Goal: Transaction & Acquisition: Purchase product/service

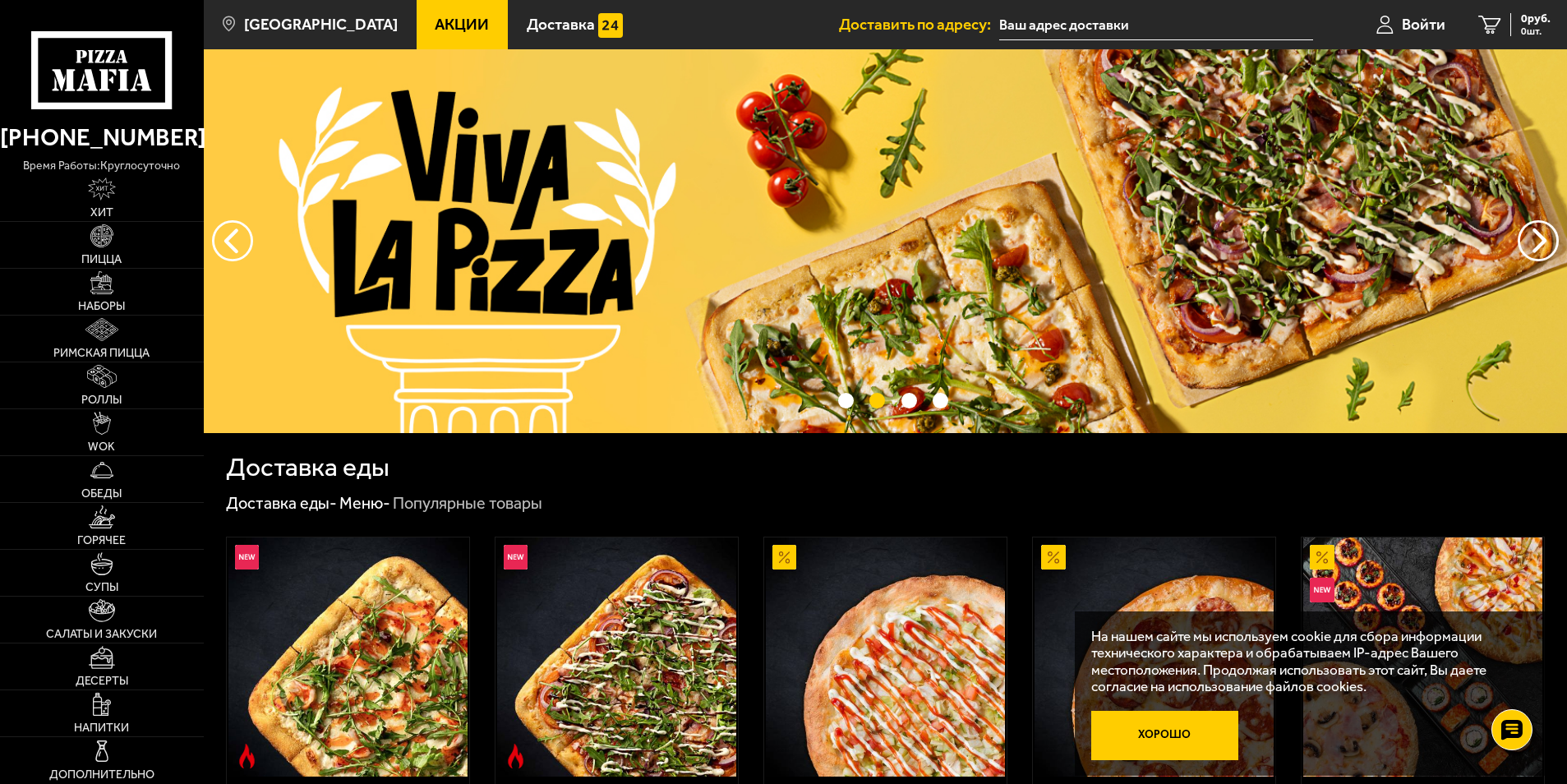
click at [1196, 743] on button "Хорошо" at bounding box center [1164, 735] width 147 height 49
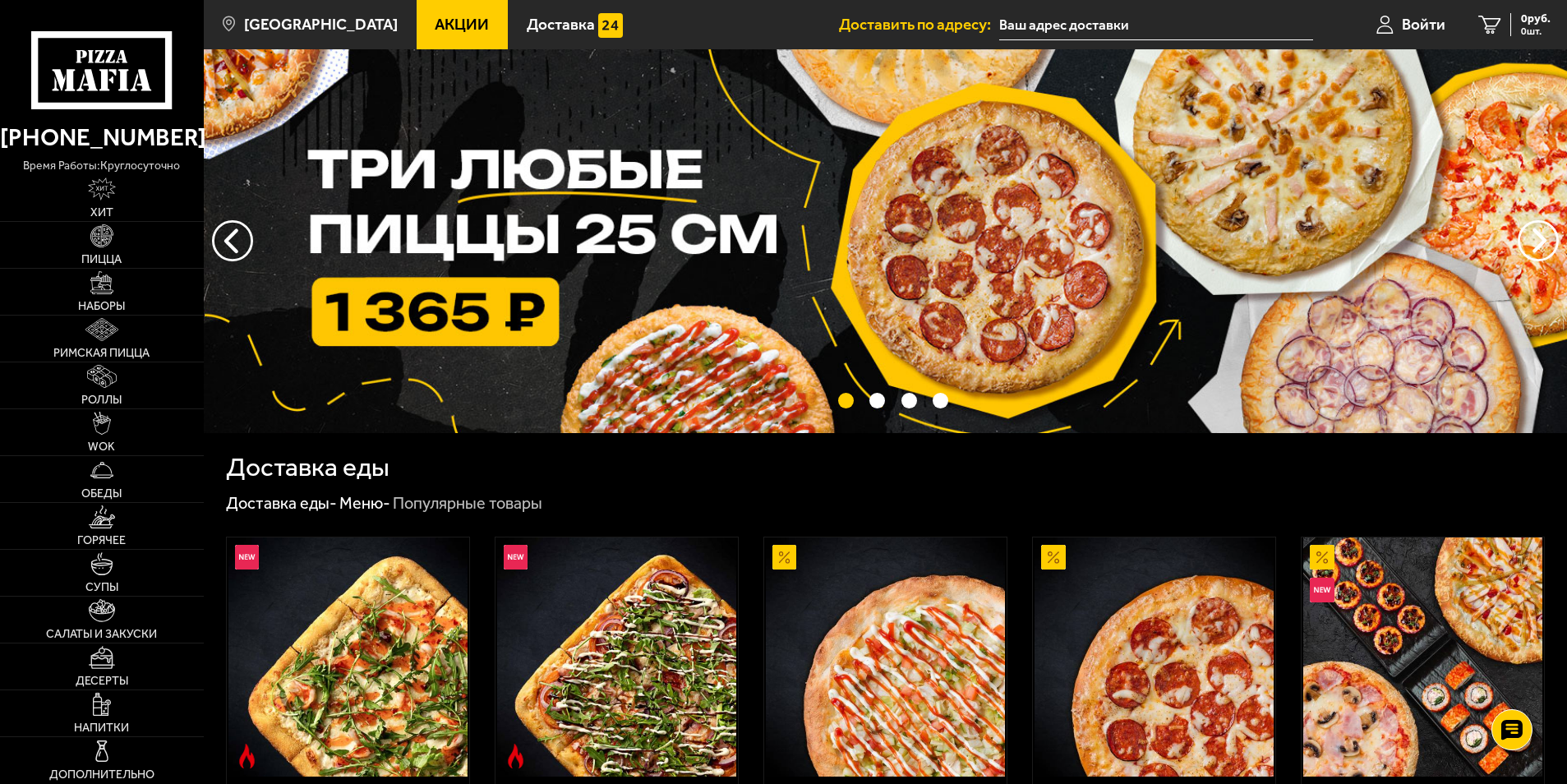
drag, startPoint x: 111, startPoint y: 385, endPoint x: 539, endPoint y: 452, distance: 433.2
click at [567, 450] on div "Доставка еды" at bounding box center [886, 457] width 1319 height 48
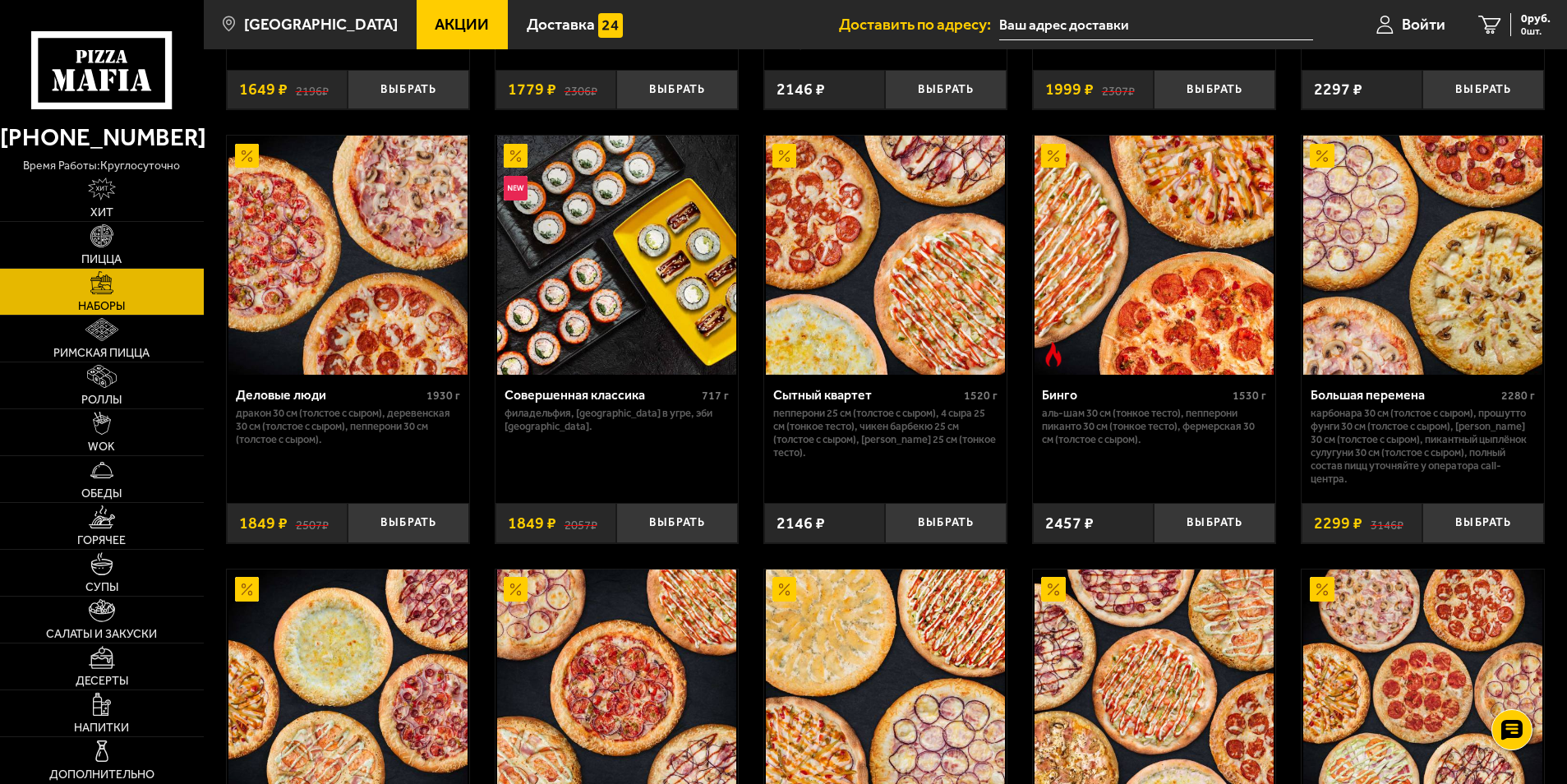
scroll to position [1643, 0]
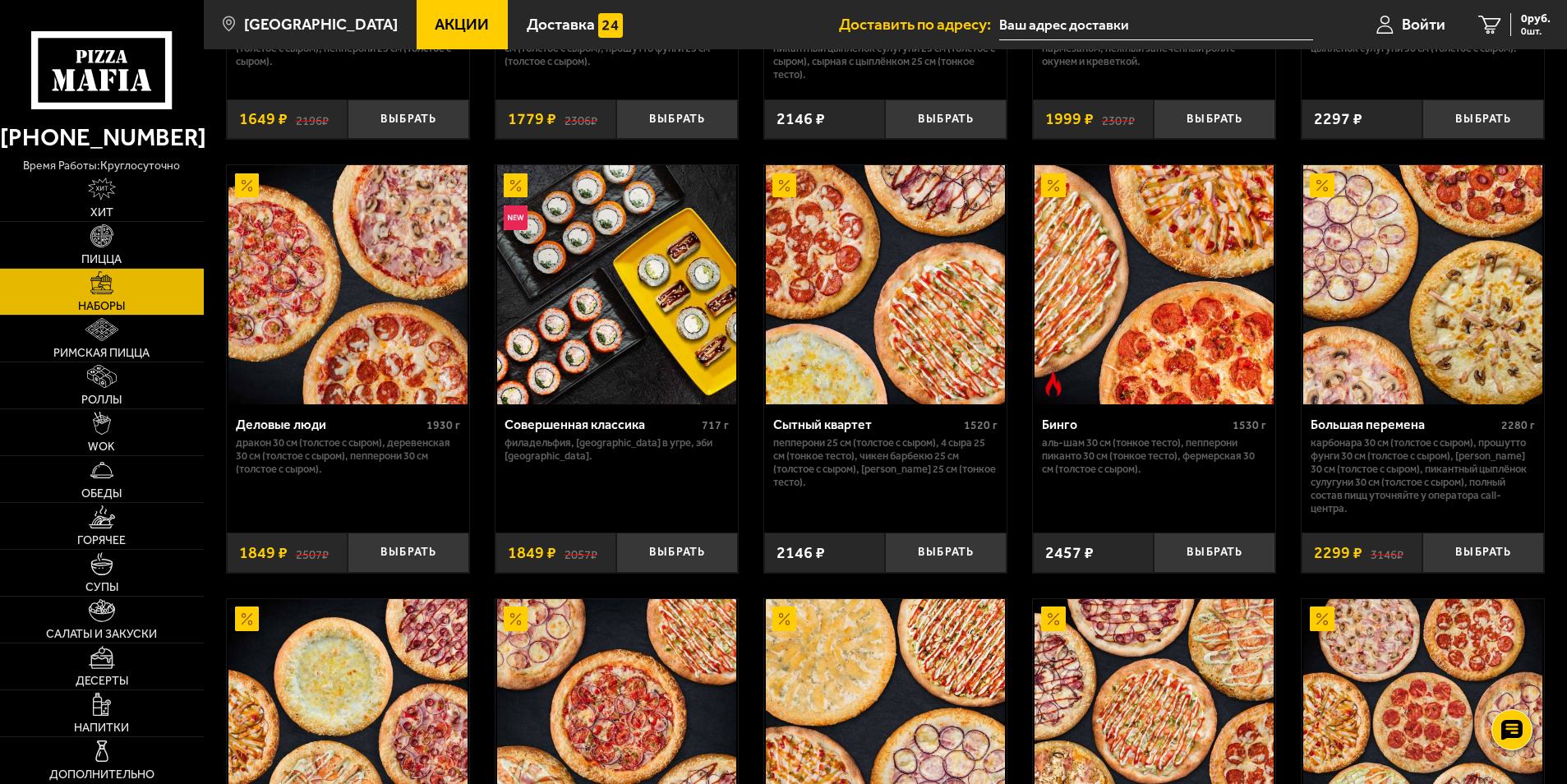
click at [619, 429] on div "Совершенная классика" at bounding box center [601, 424] width 193 height 16
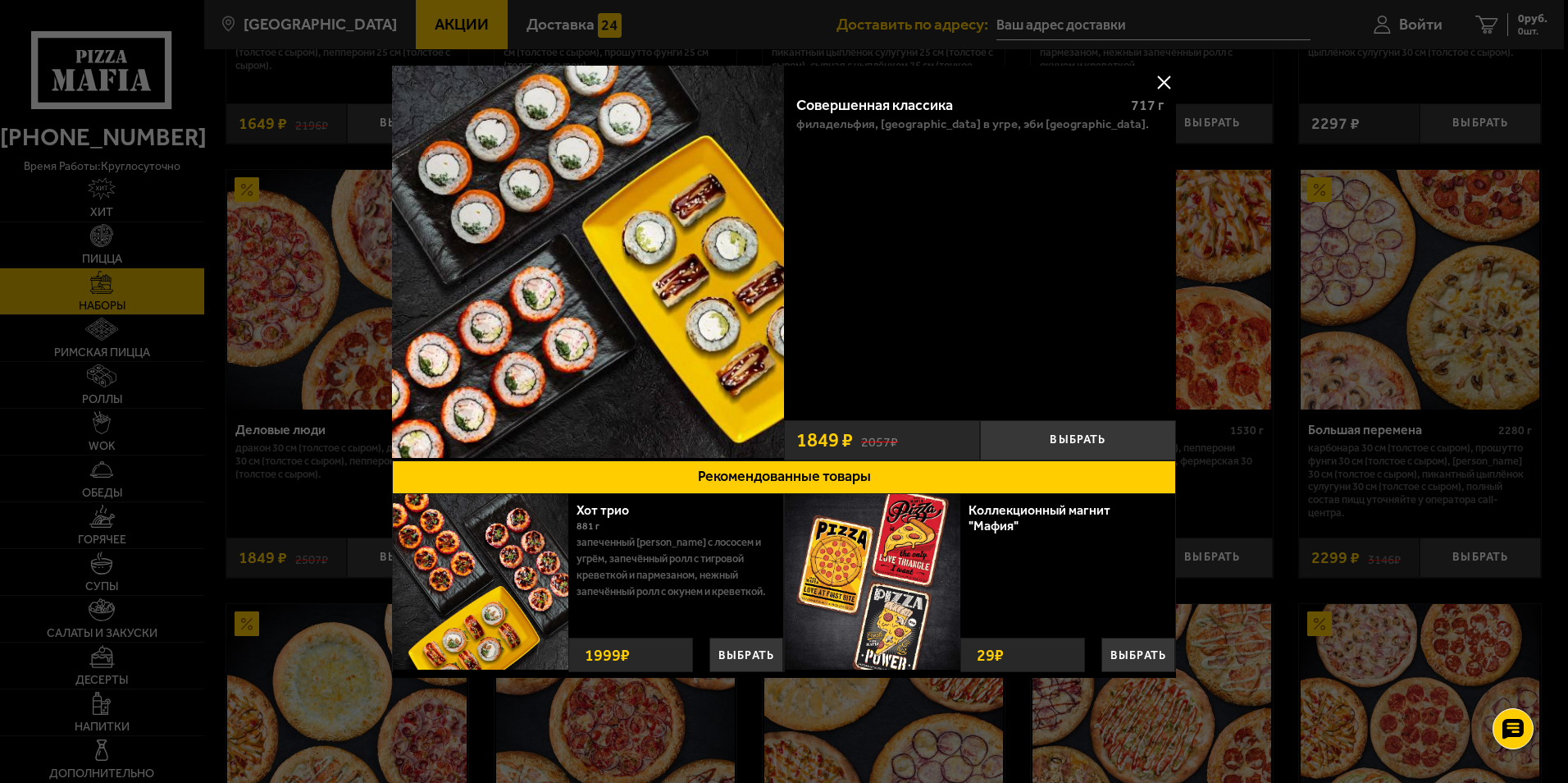
click at [1160, 79] on button at bounding box center [1164, 82] width 25 height 25
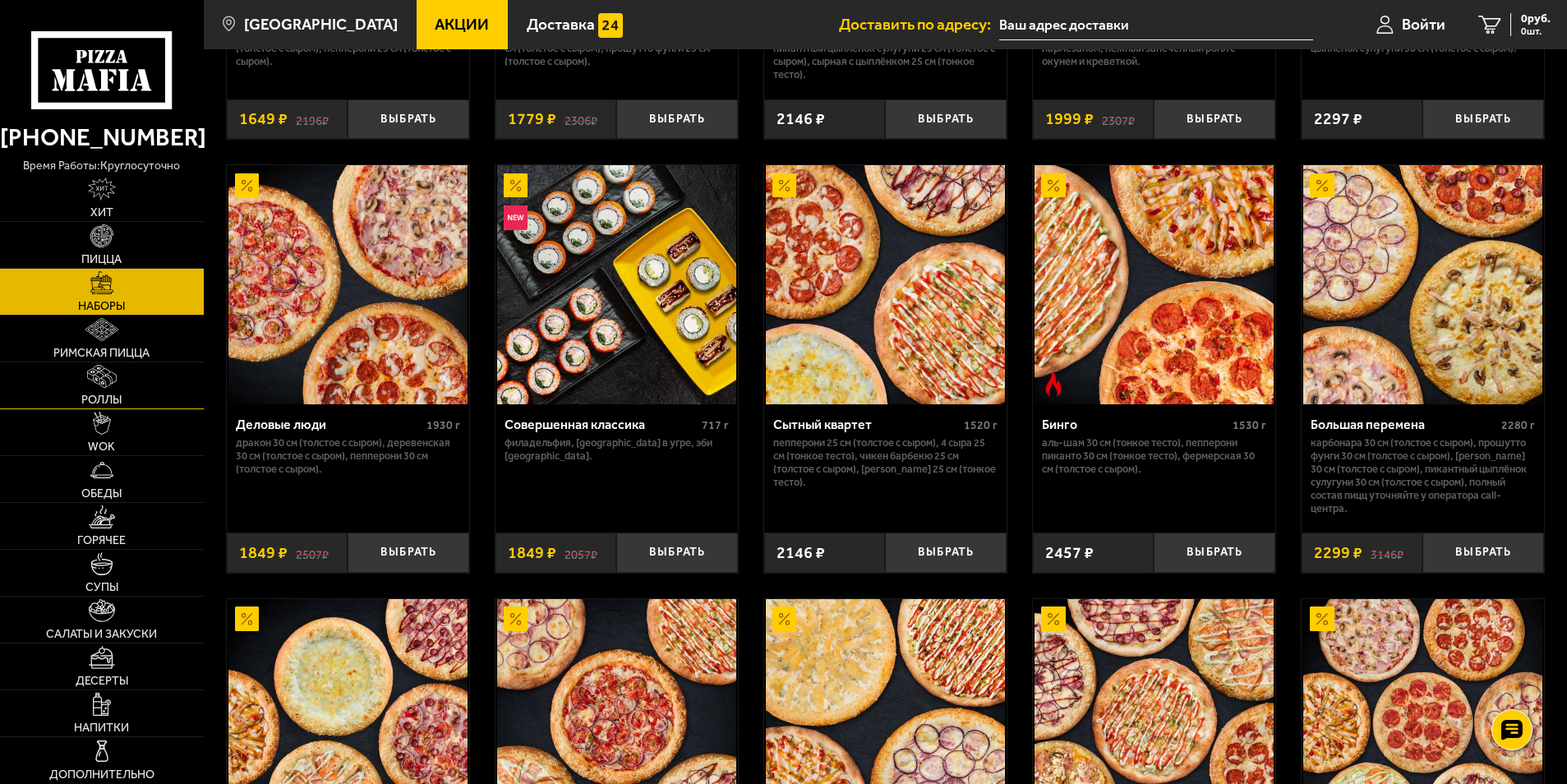
click at [96, 380] on img at bounding box center [102, 376] width 29 height 23
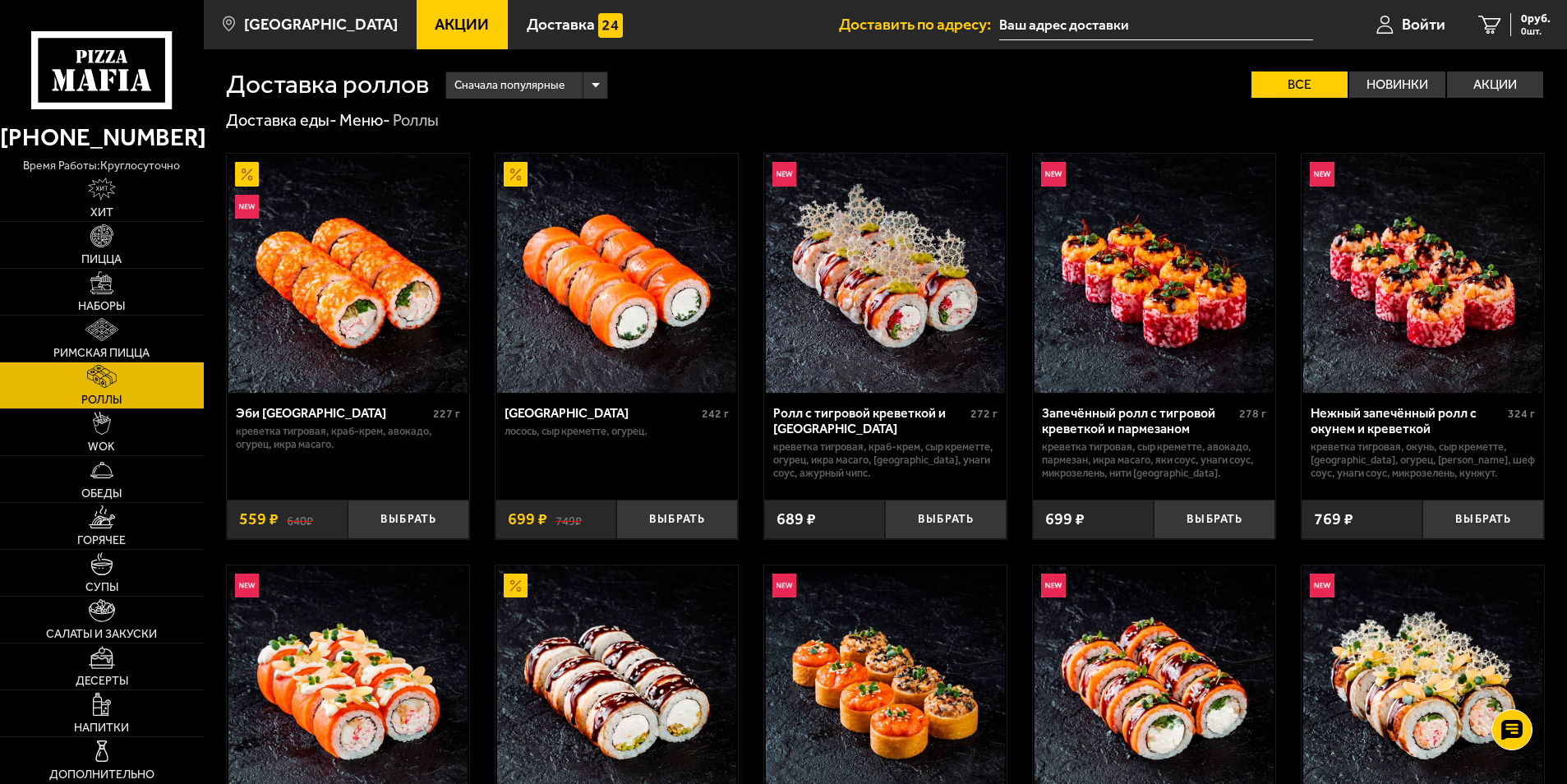
click at [322, 366] on img at bounding box center [348, 273] width 239 height 239
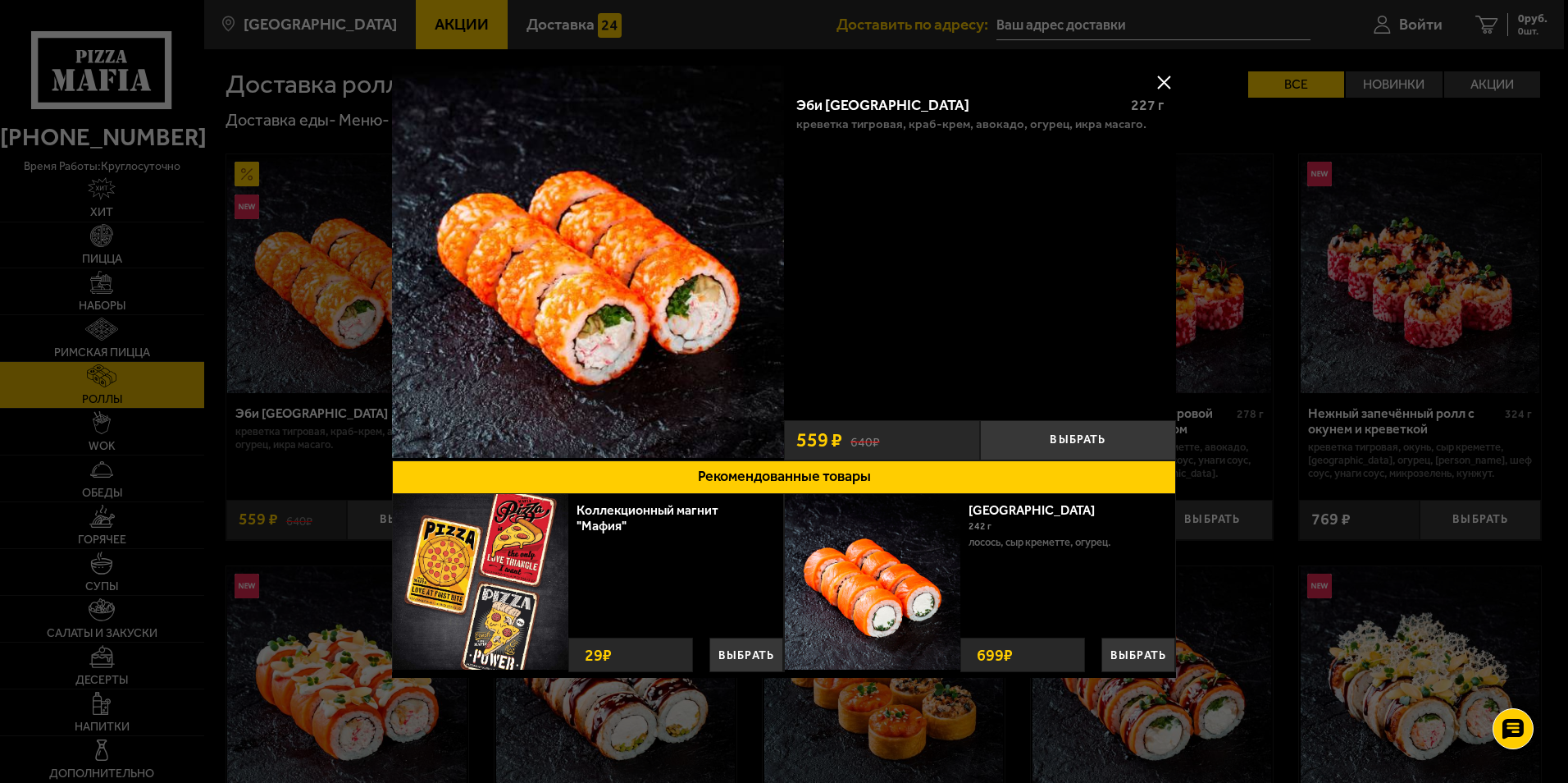
click at [1162, 88] on button at bounding box center [1164, 82] width 25 height 25
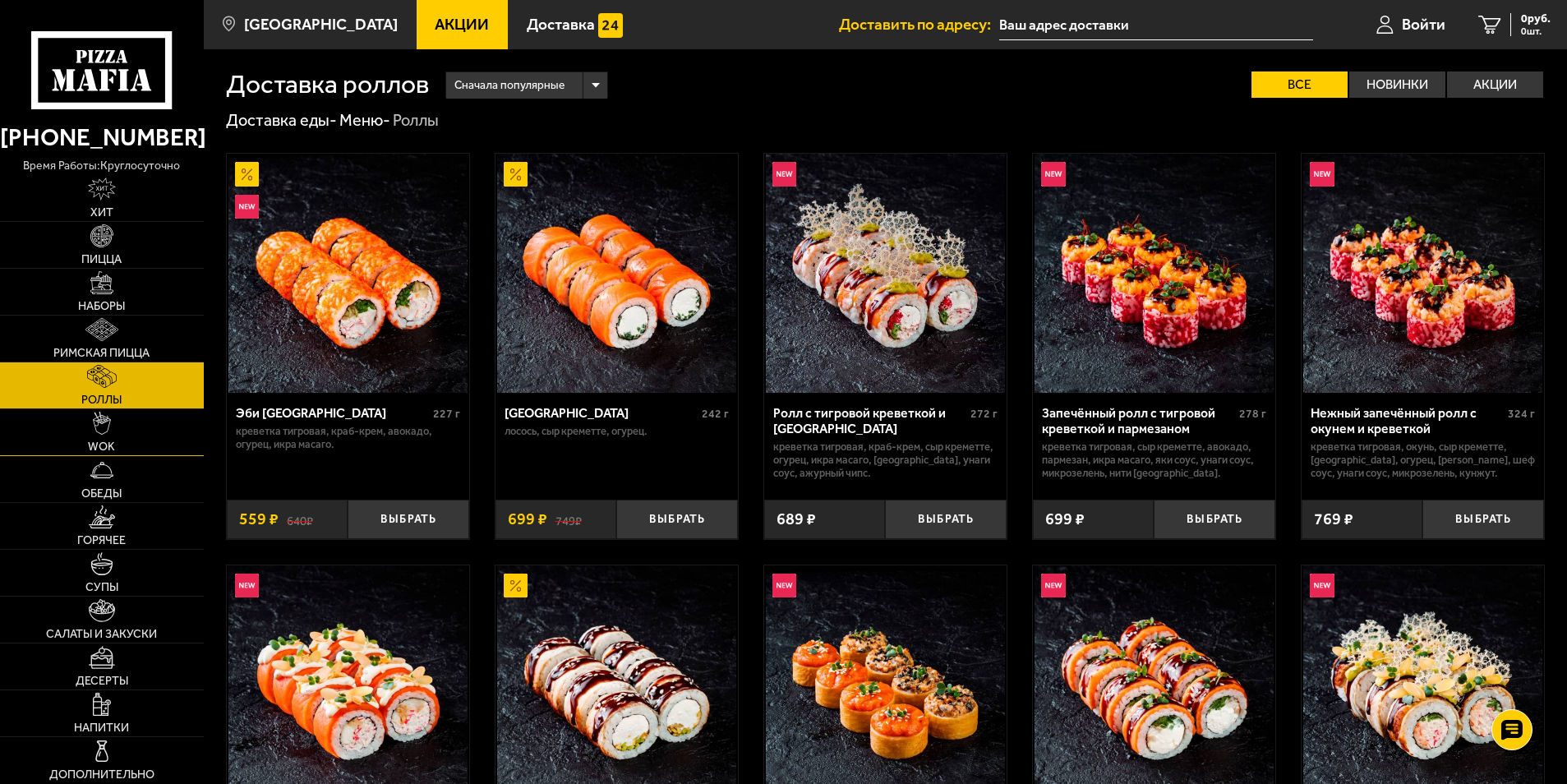
click at [107, 438] on link "WOK" at bounding box center [102, 432] width 204 height 46
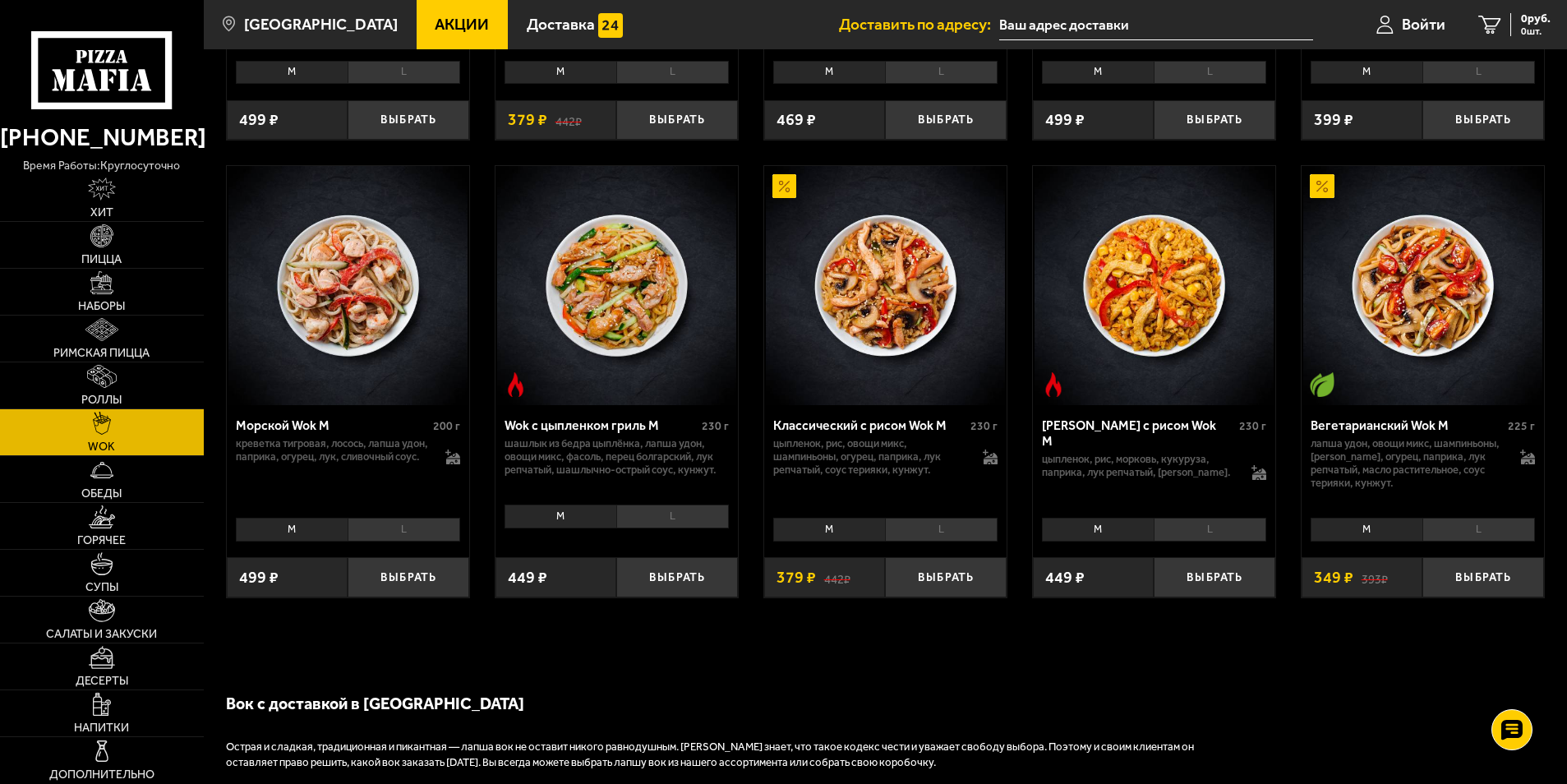
scroll to position [903, 0]
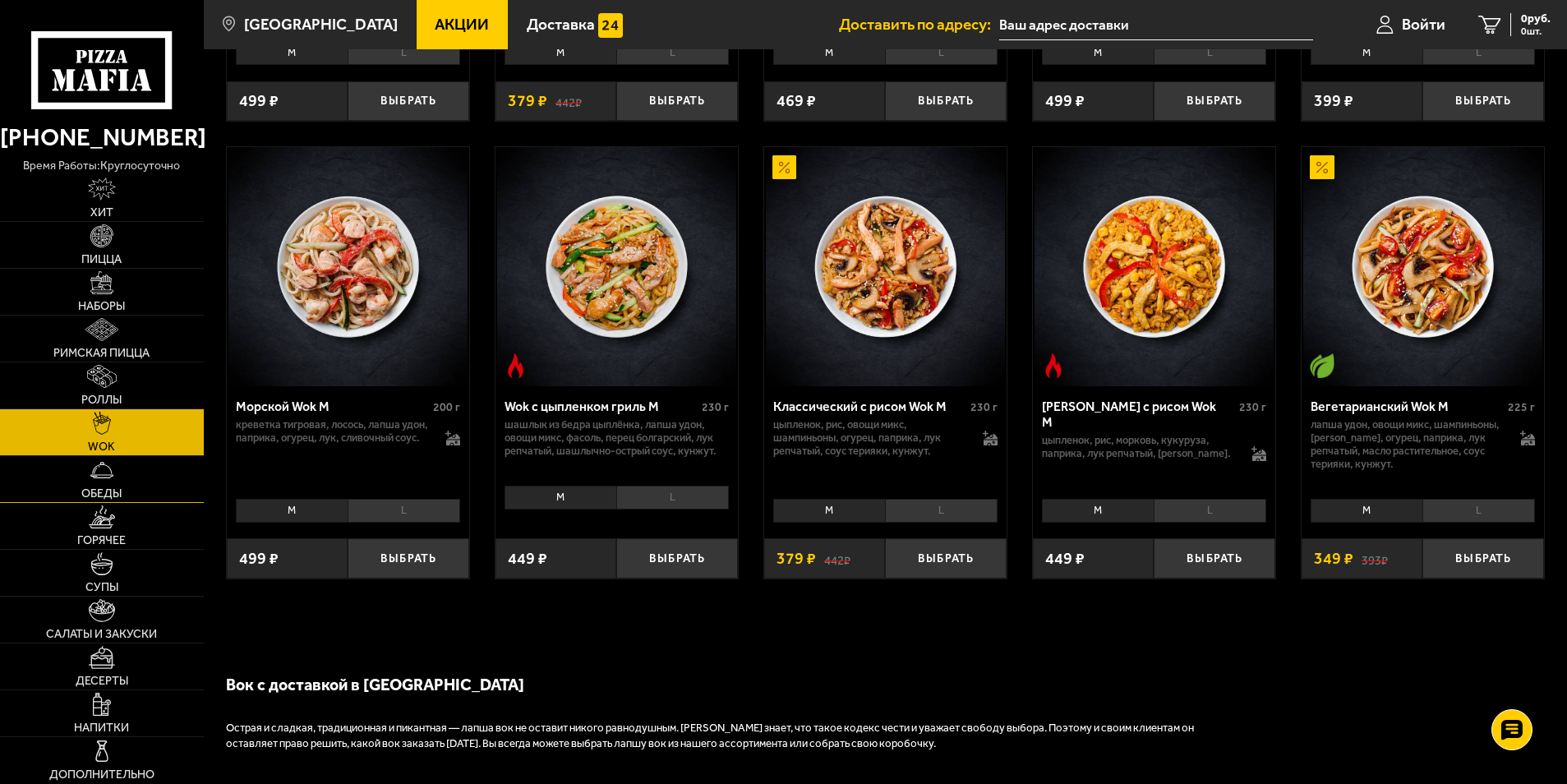
click at [110, 466] on img at bounding box center [102, 470] width 23 height 23
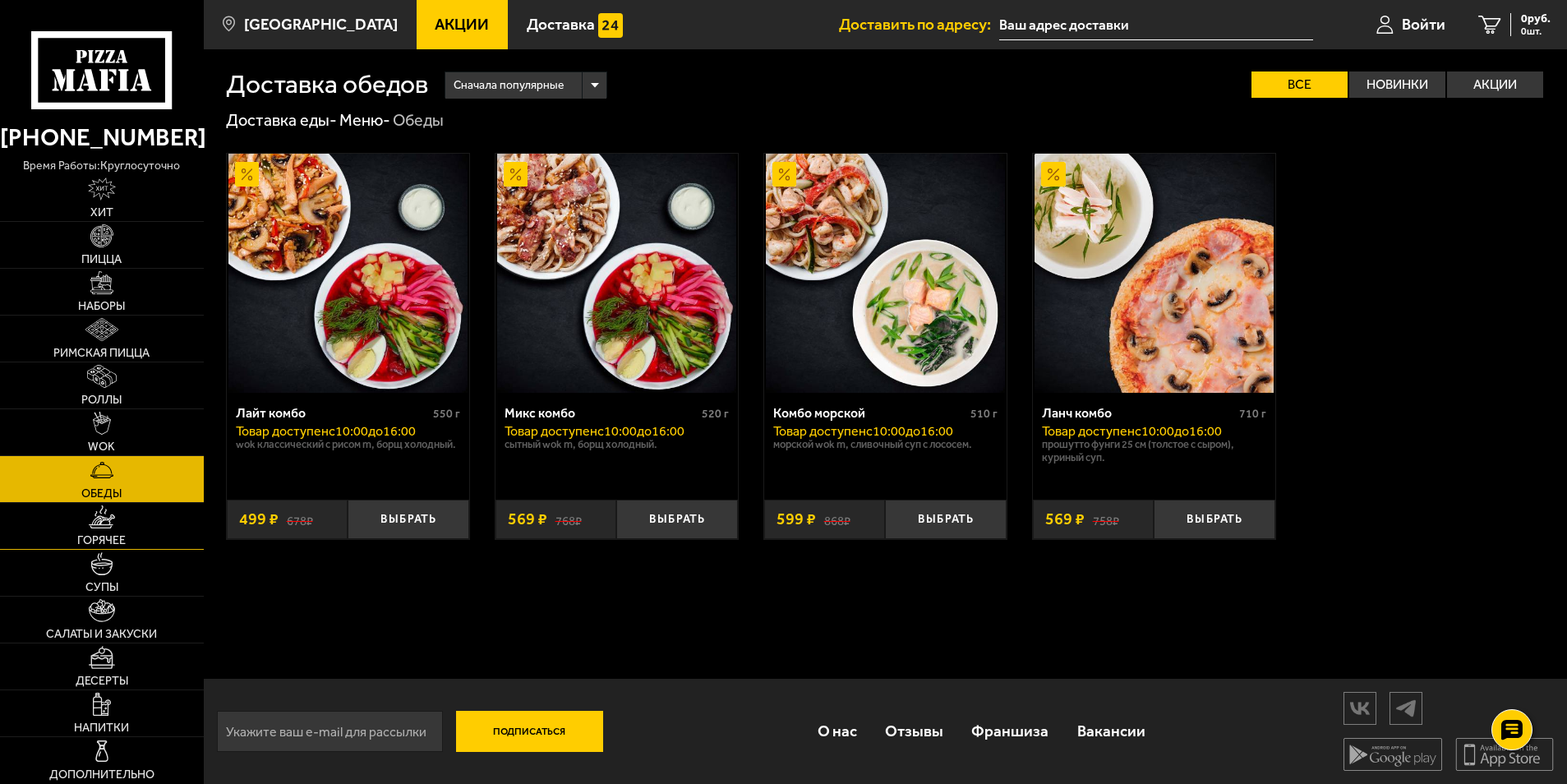
click at [143, 534] on link "Горячее" at bounding box center [102, 526] width 204 height 46
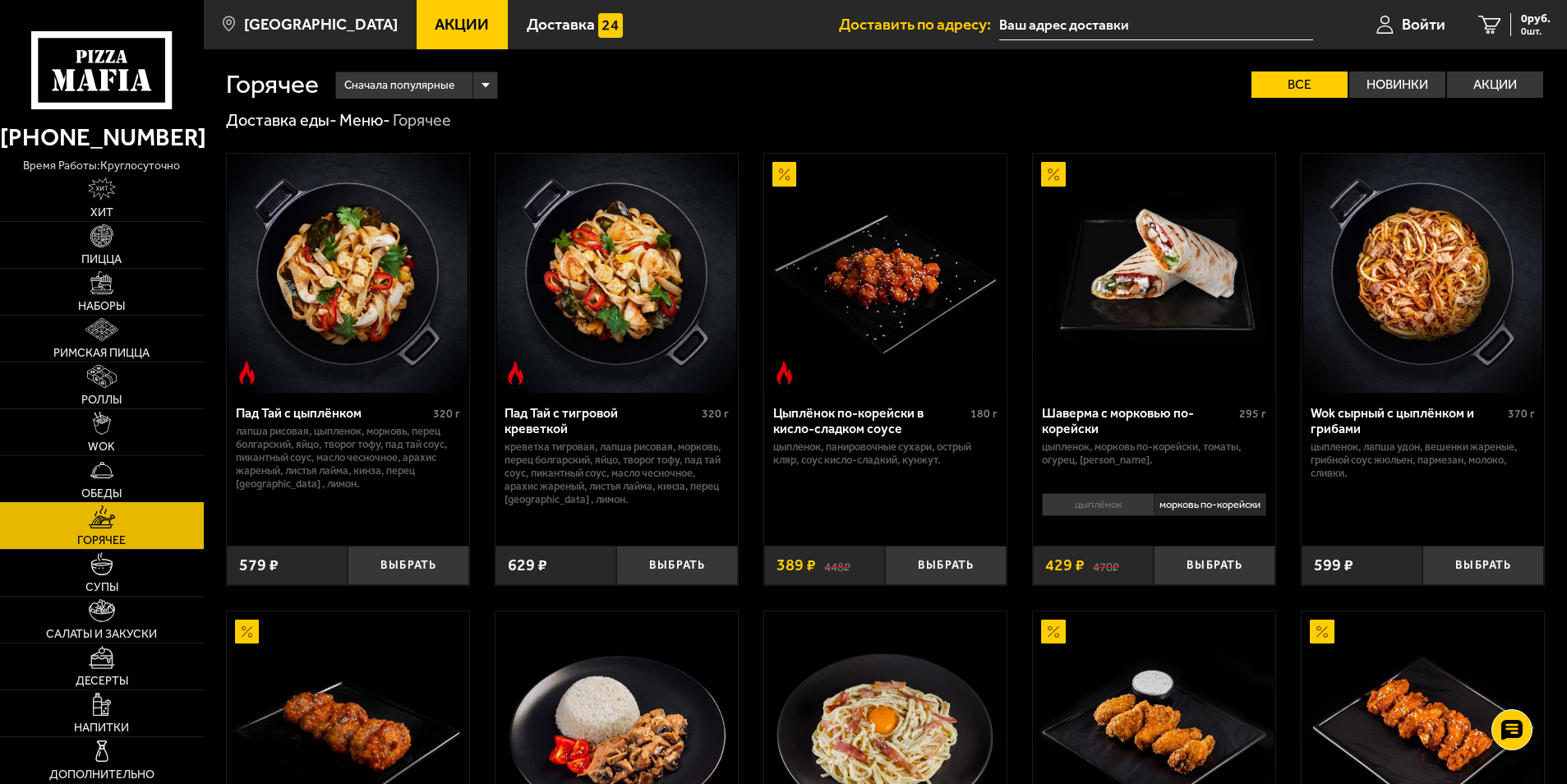
click at [132, 484] on link "Обеды" at bounding box center [102, 479] width 204 height 46
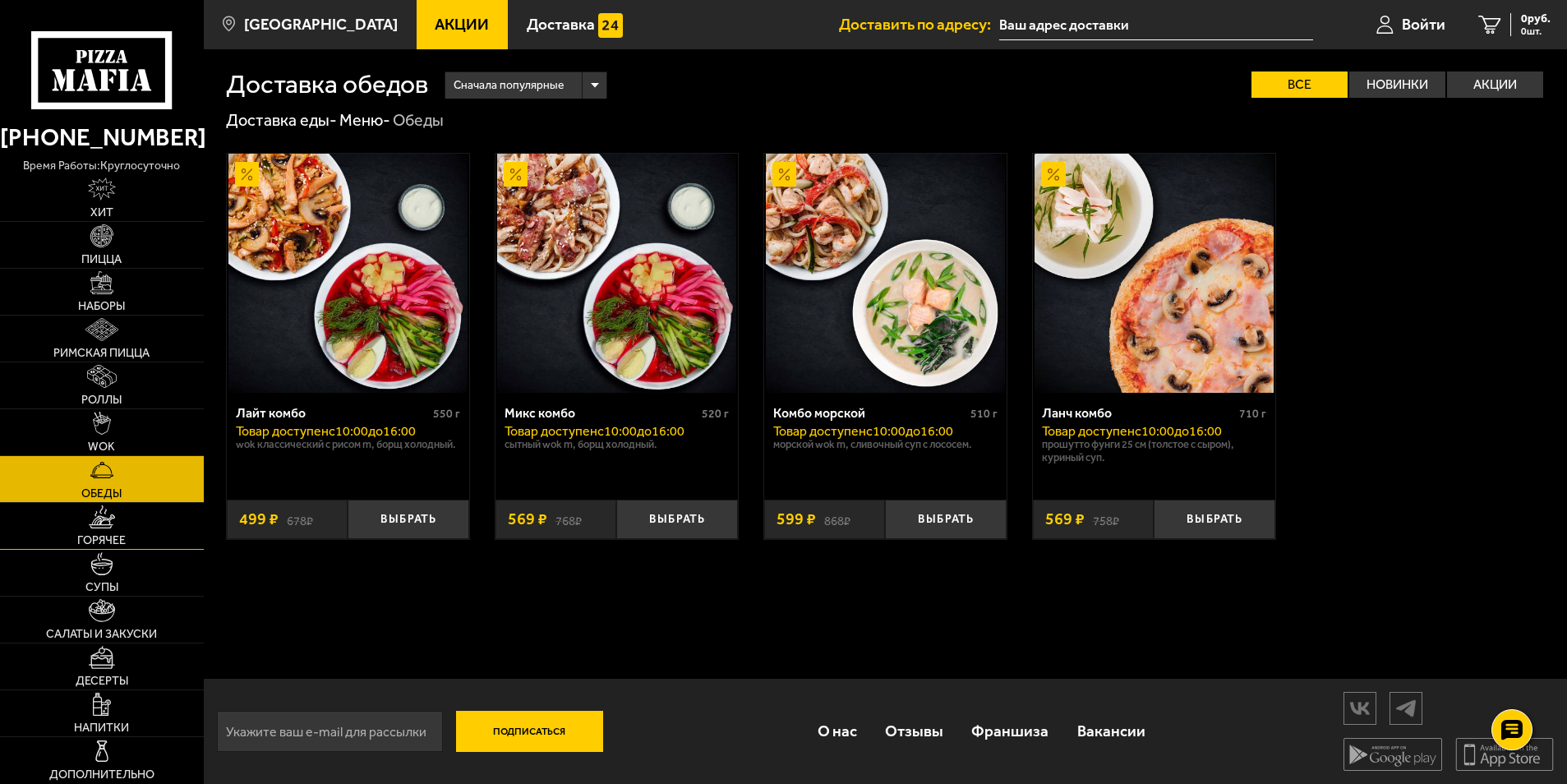
click at [125, 530] on link "Горячее" at bounding box center [102, 526] width 204 height 46
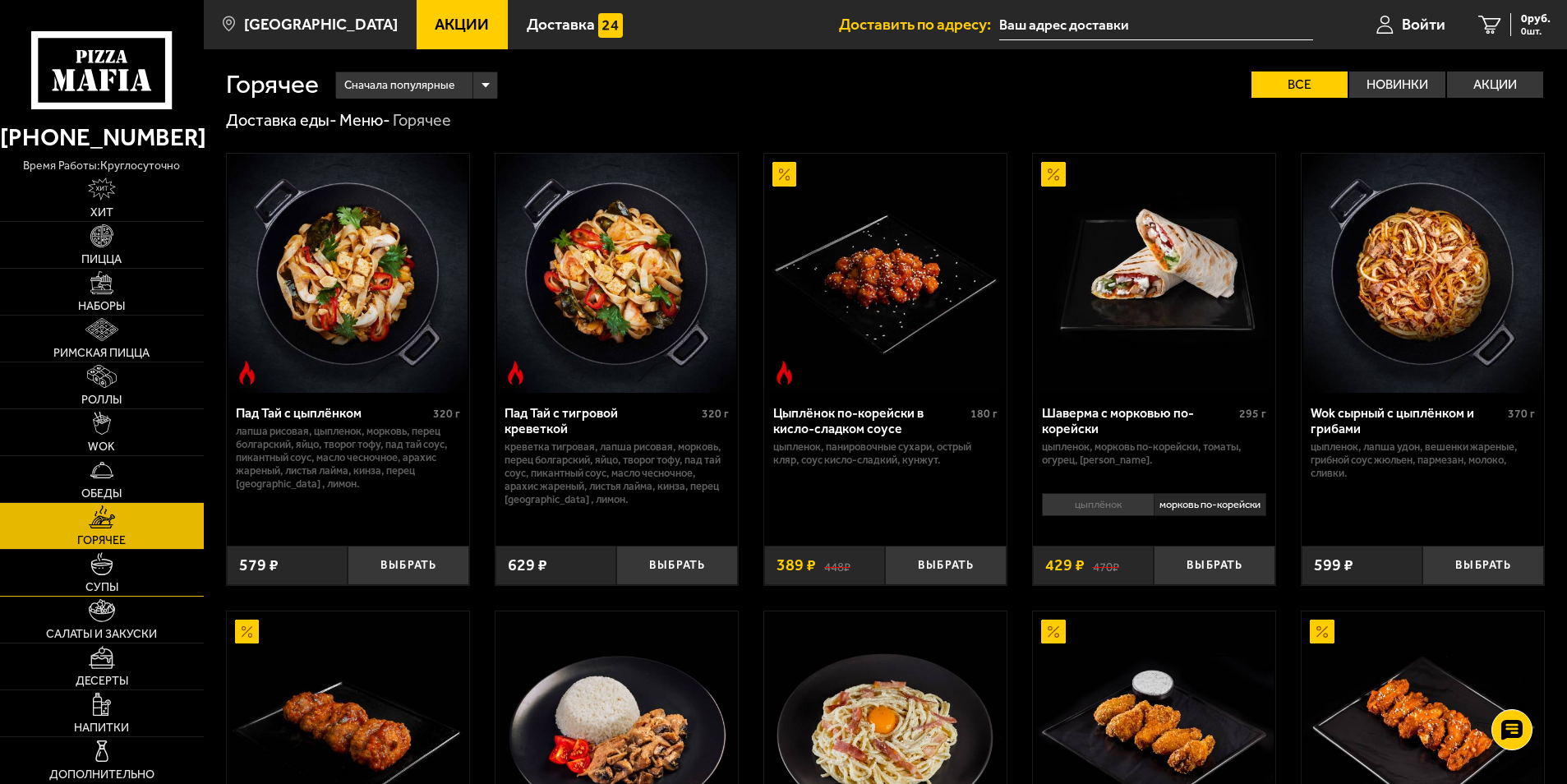
click at [122, 573] on link "Супы" at bounding box center [102, 573] width 204 height 46
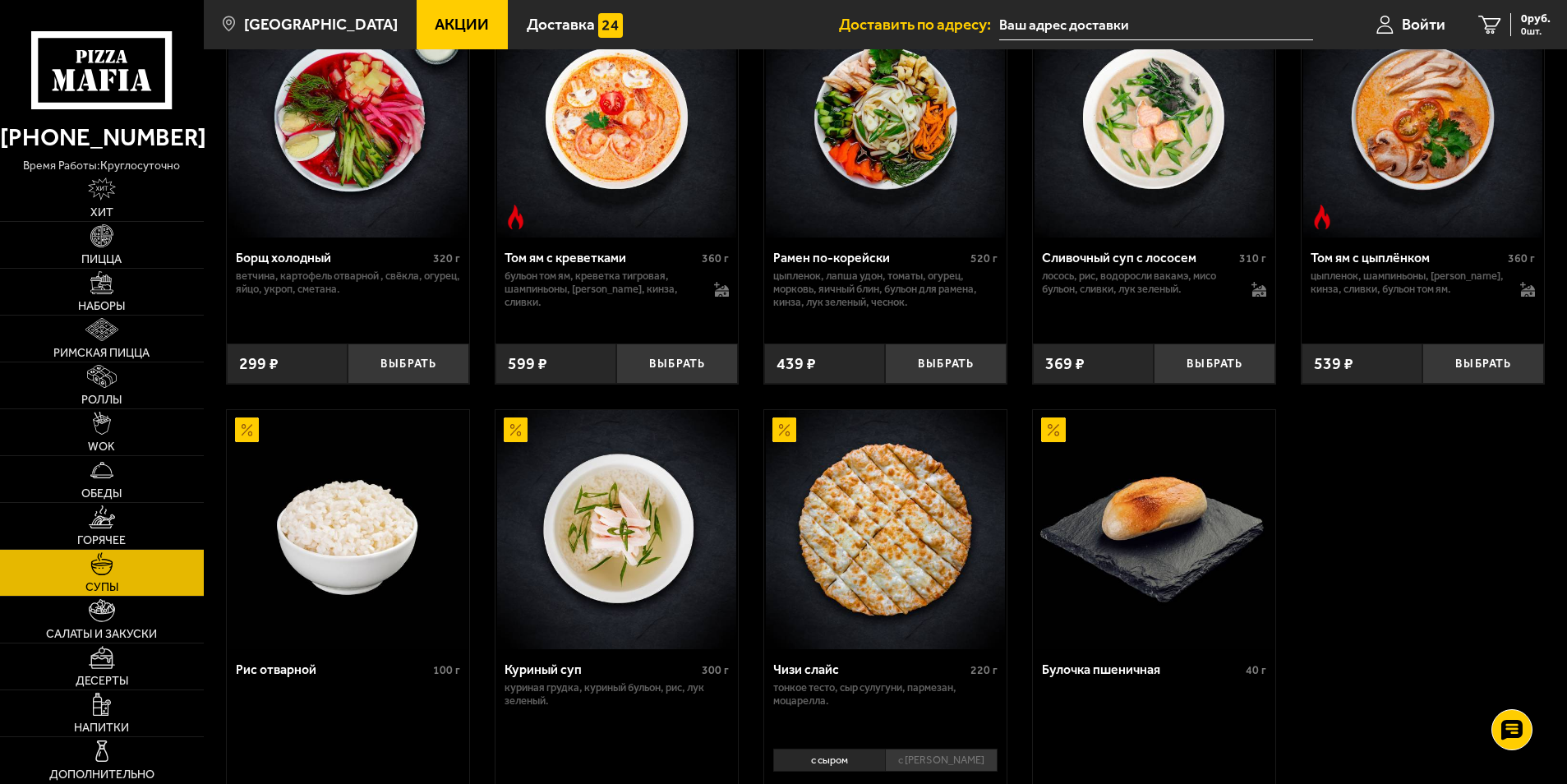
scroll to position [493, 0]
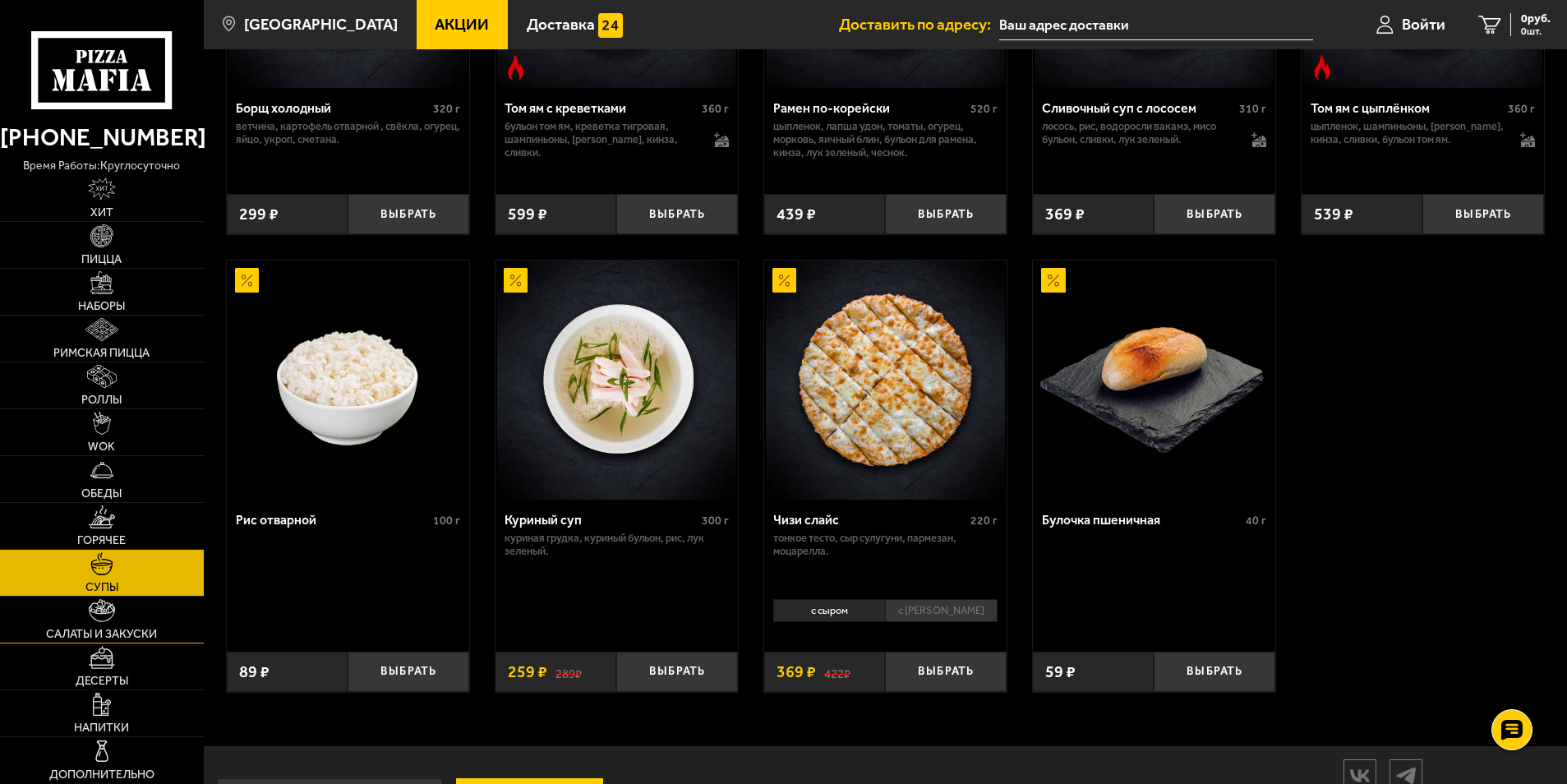
click at [89, 617] on img at bounding box center [103, 610] width 27 height 23
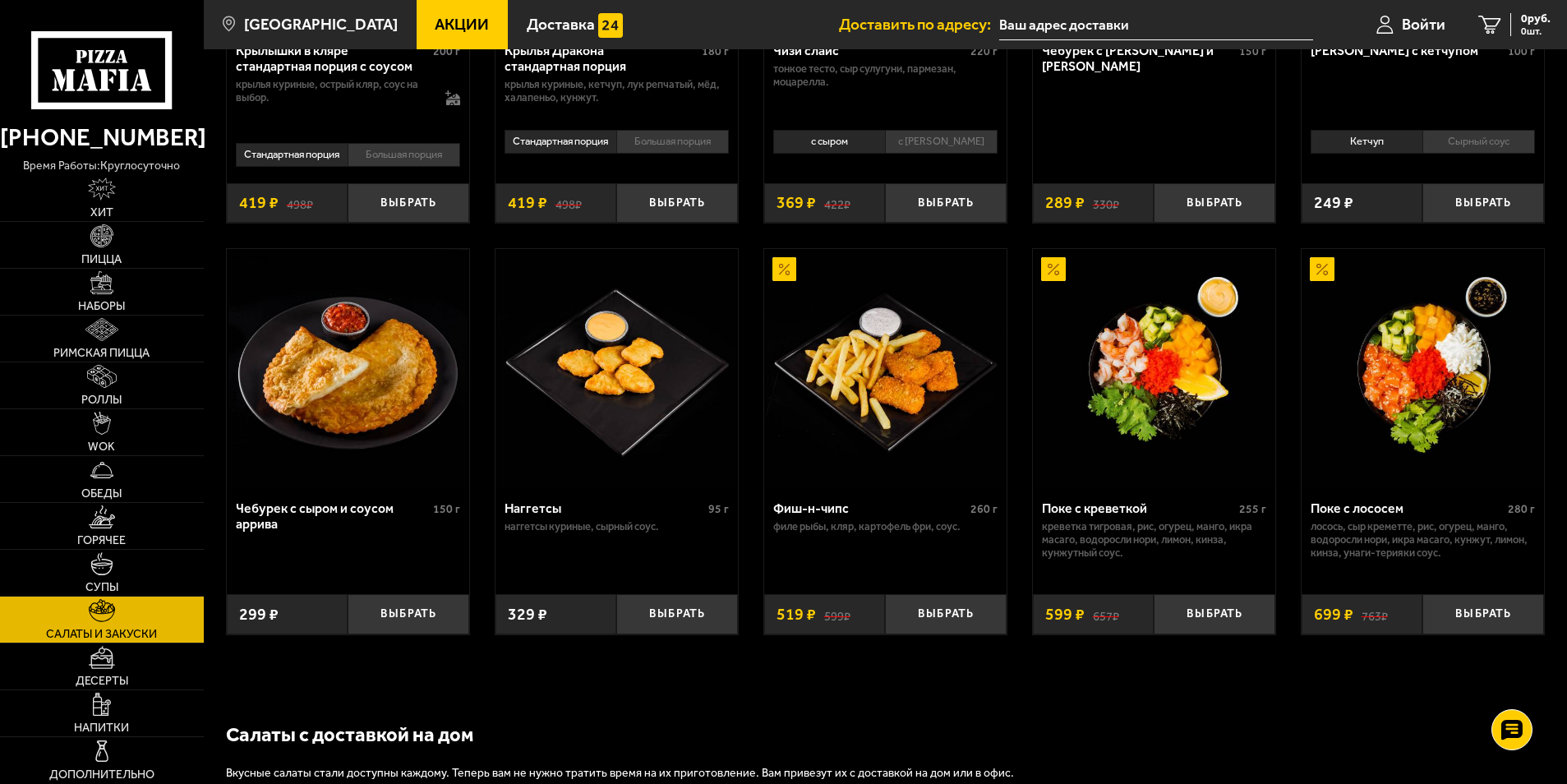
scroll to position [821, 0]
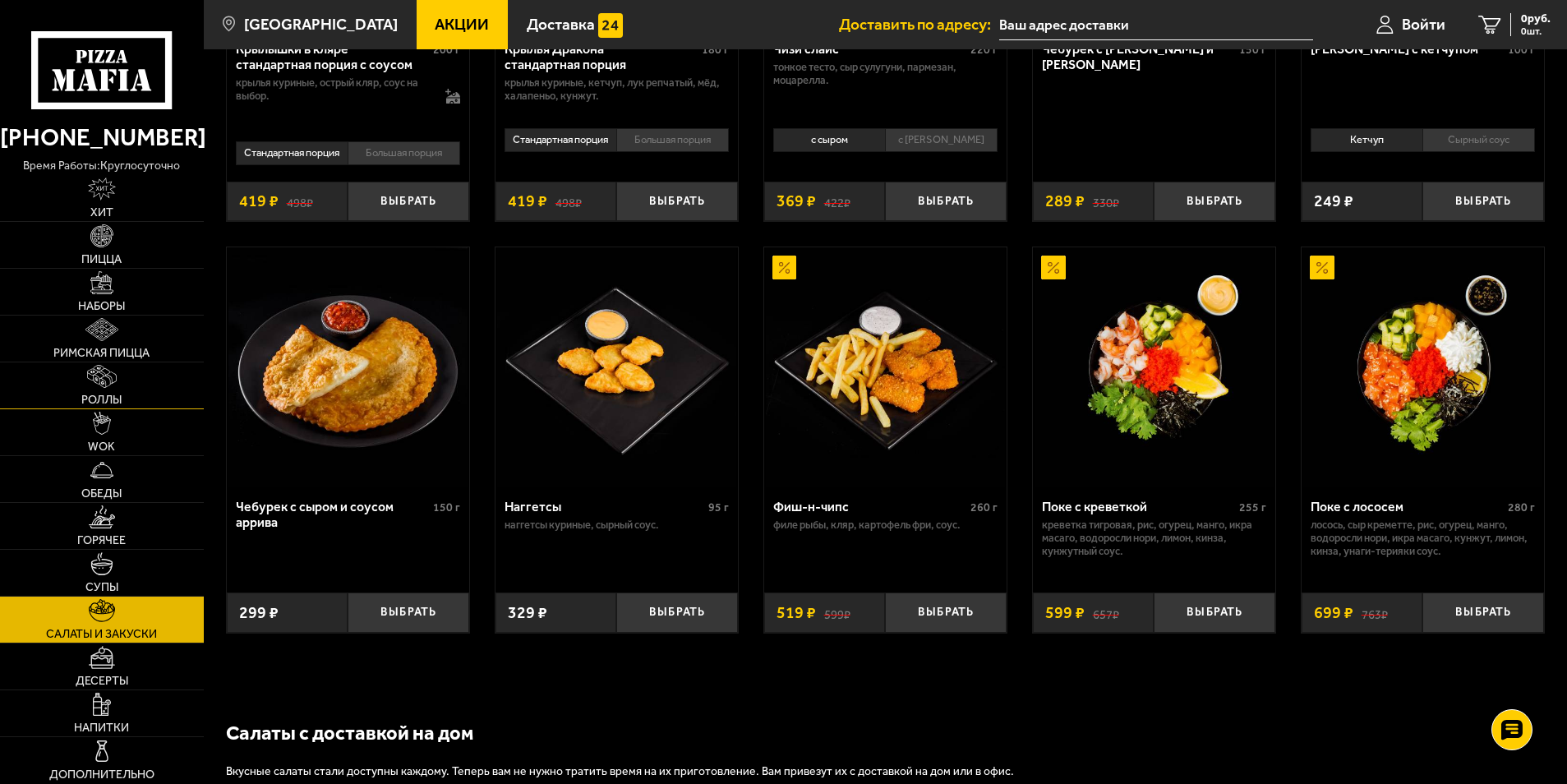
click at [125, 396] on link "Роллы" at bounding box center [102, 386] width 204 height 46
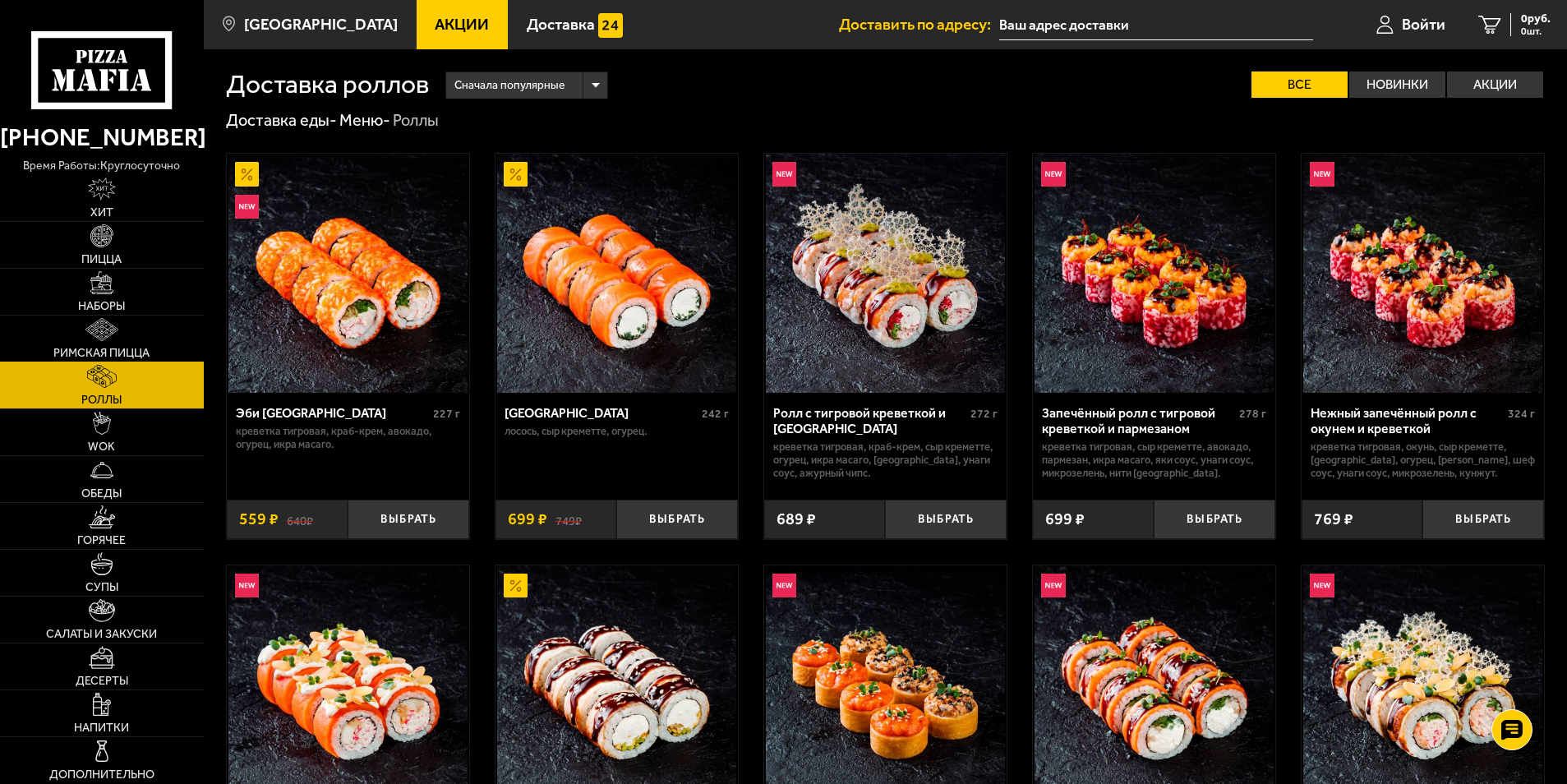
click at [132, 345] on link "Римская пицца" at bounding box center [102, 339] width 204 height 46
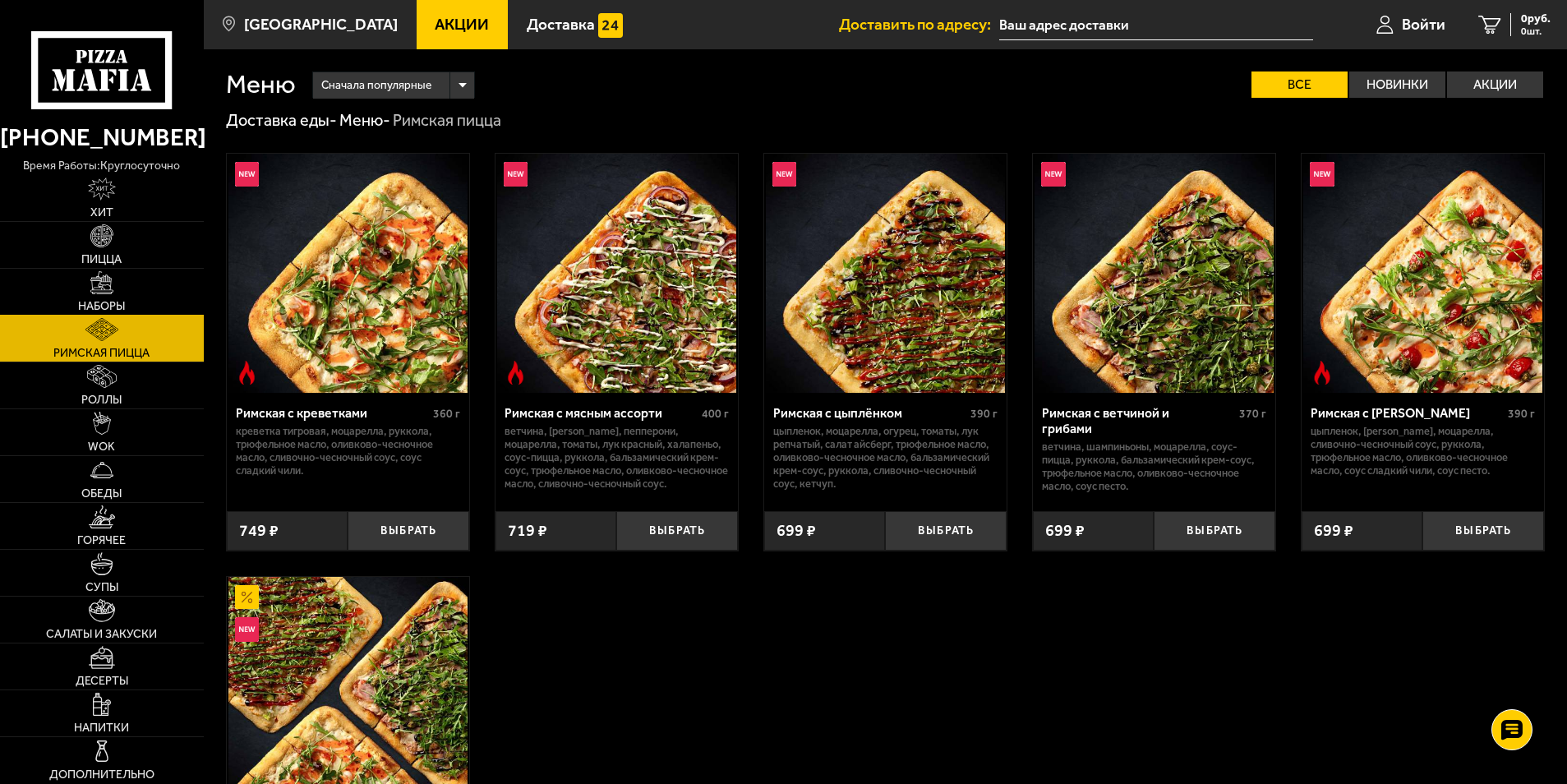
click at [130, 294] on link "Наборы" at bounding box center [102, 291] width 204 height 46
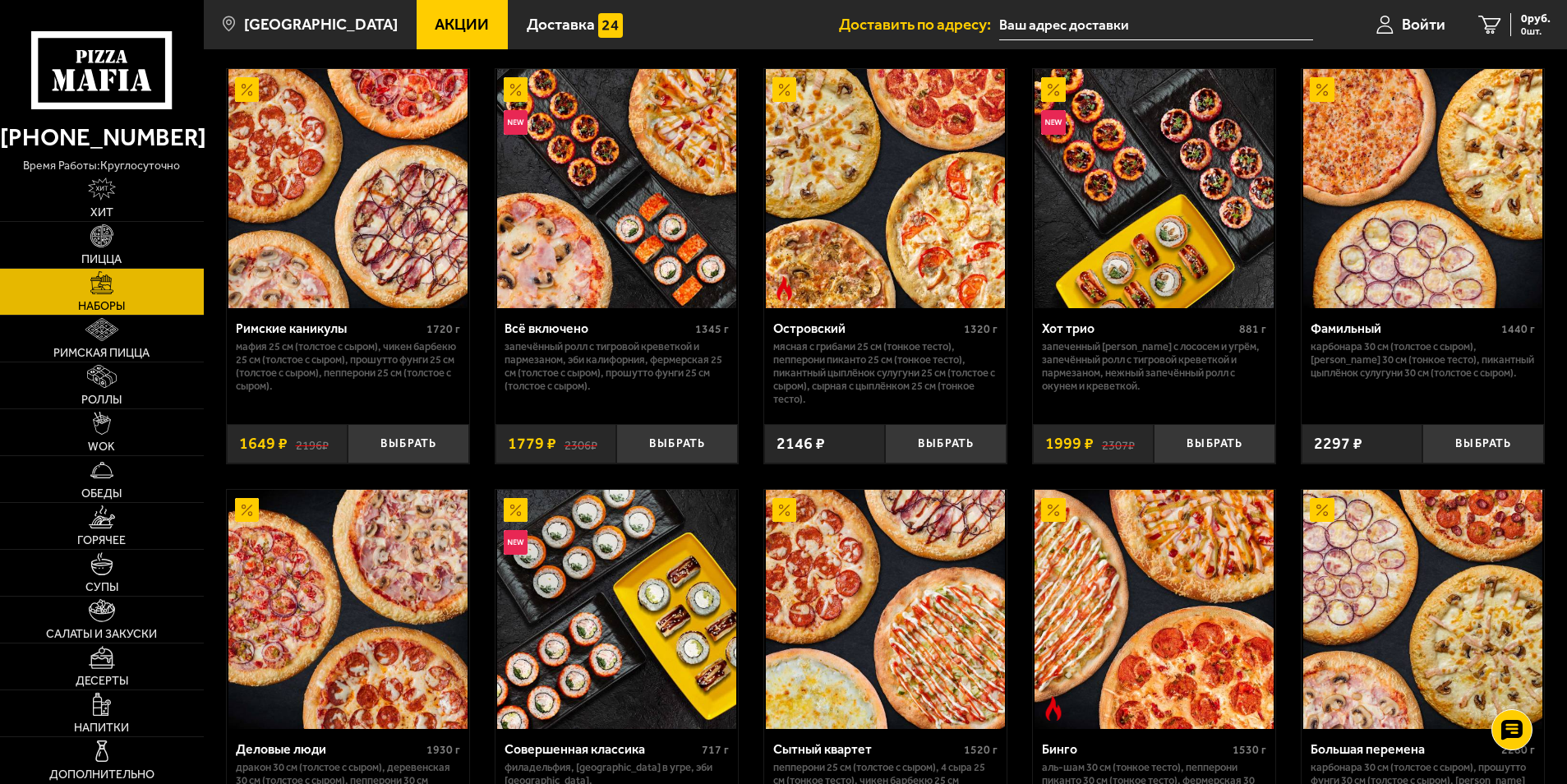
scroll to position [1314, 0]
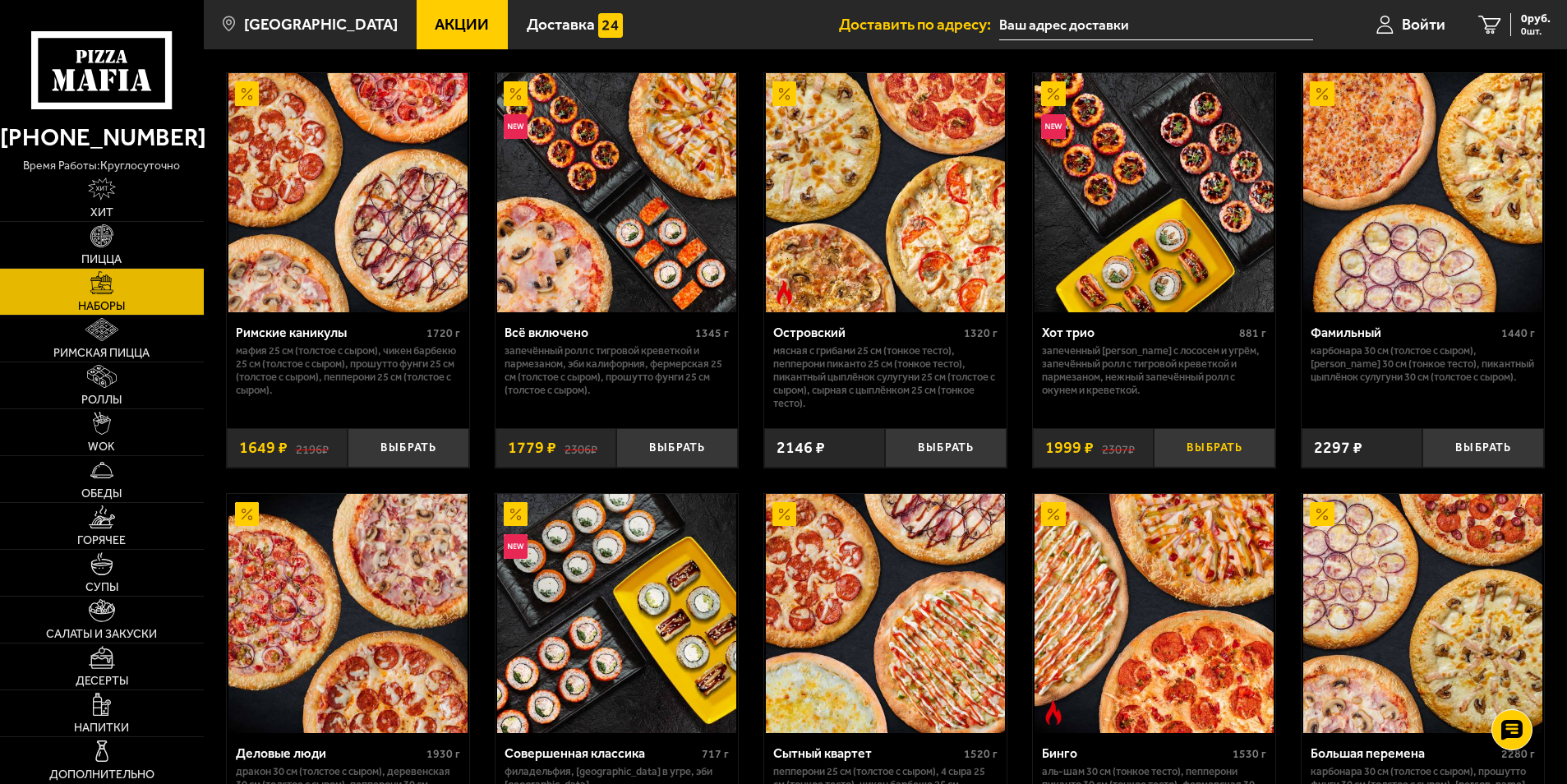
click at [1210, 452] on button "Выбрать" at bounding box center [1215, 447] width 121 height 40
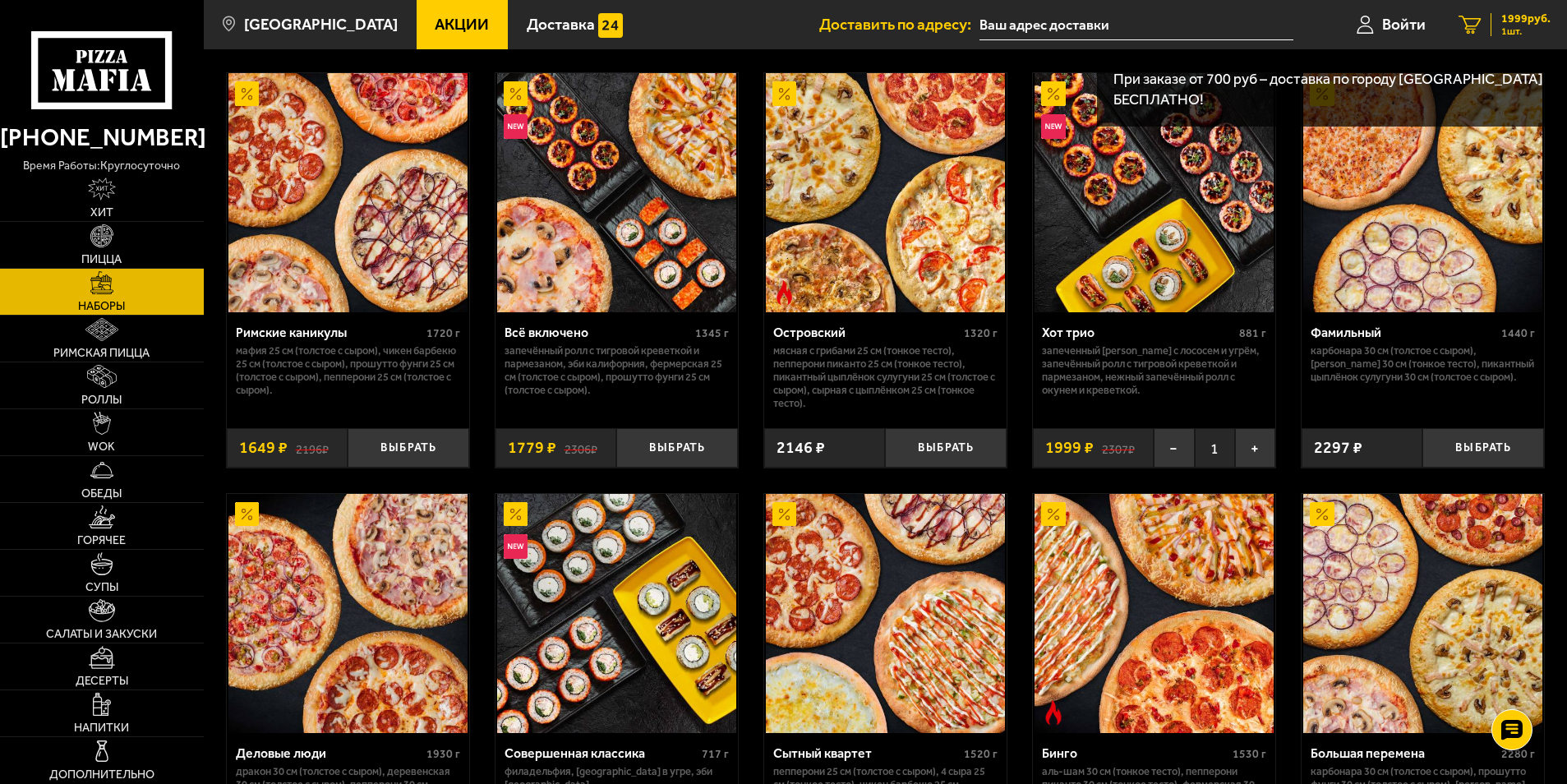
click at [1524, 16] on span "1999 руб." at bounding box center [1526, 19] width 49 height 12
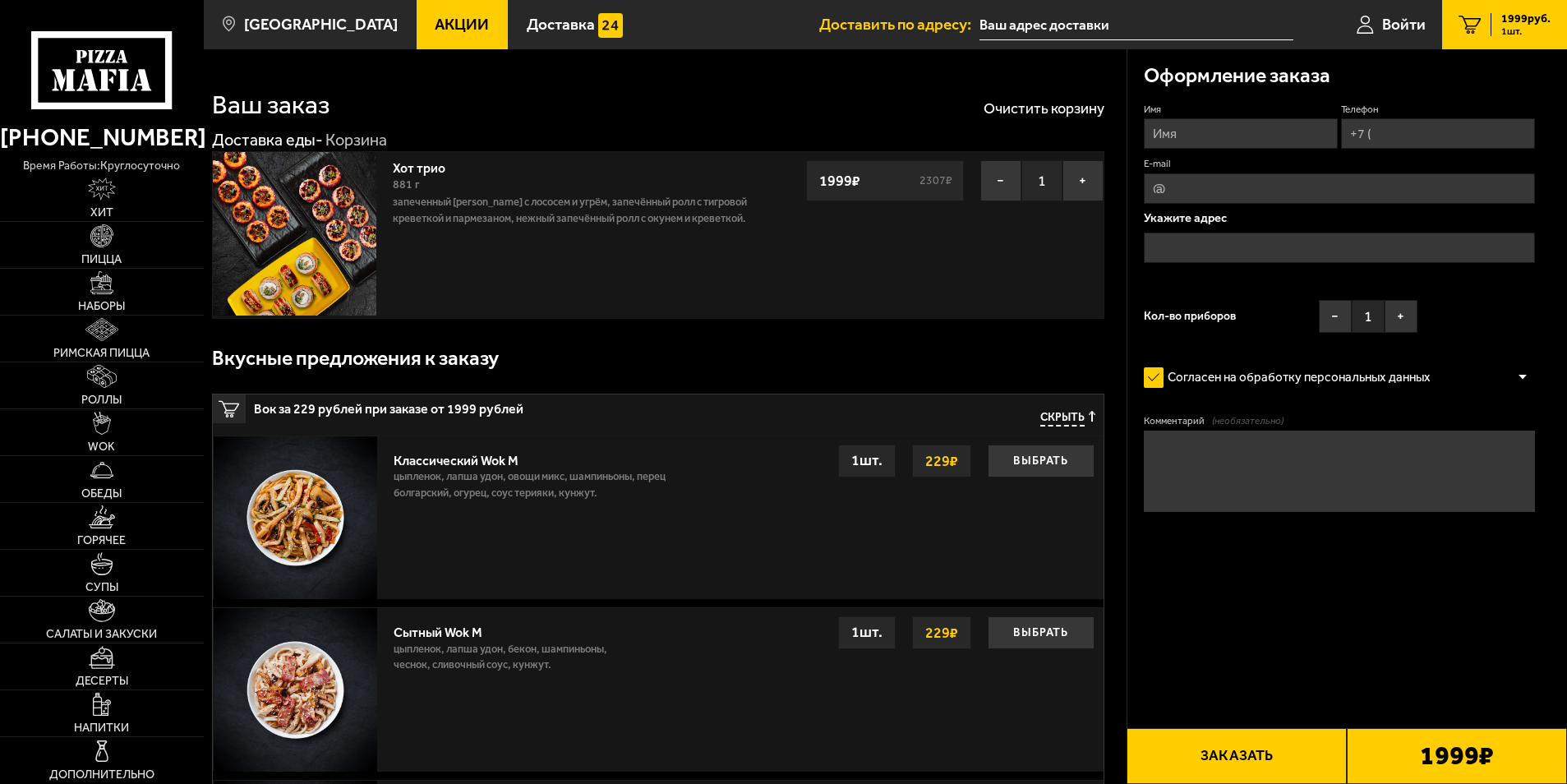
click at [1229, 138] on input "Имя" at bounding box center [1241, 134] width 194 height 30
click at [1351, 54] on div "Оформление заказа" at bounding box center [1340, 76] width 392 height 53
click at [1379, 22] on link "Войти" at bounding box center [1391, 24] width 102 height 49
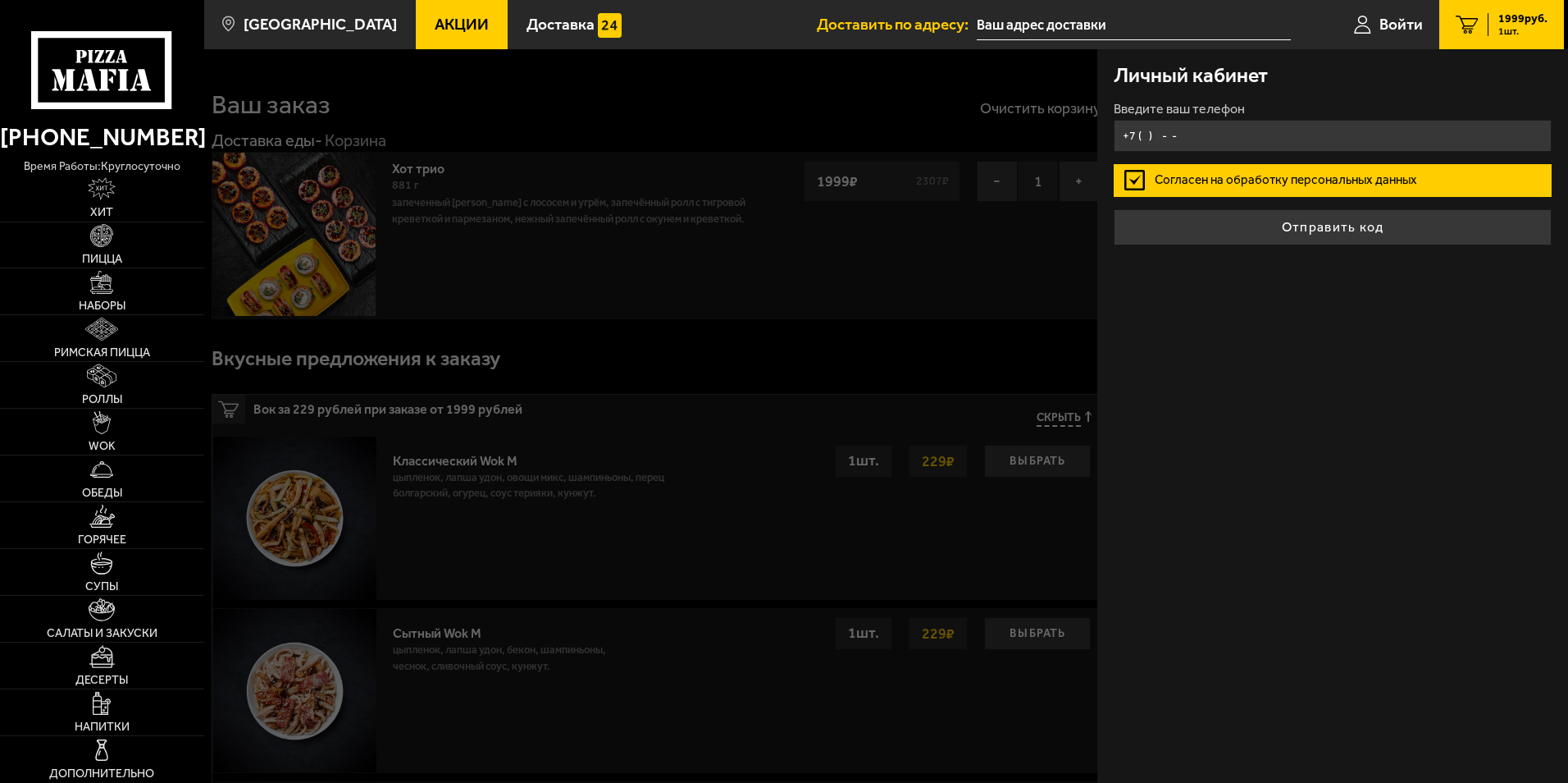
click at [1234, 134] on input "+7 ( ) - -" at bounding box center [1332, 136] width 438 height 32
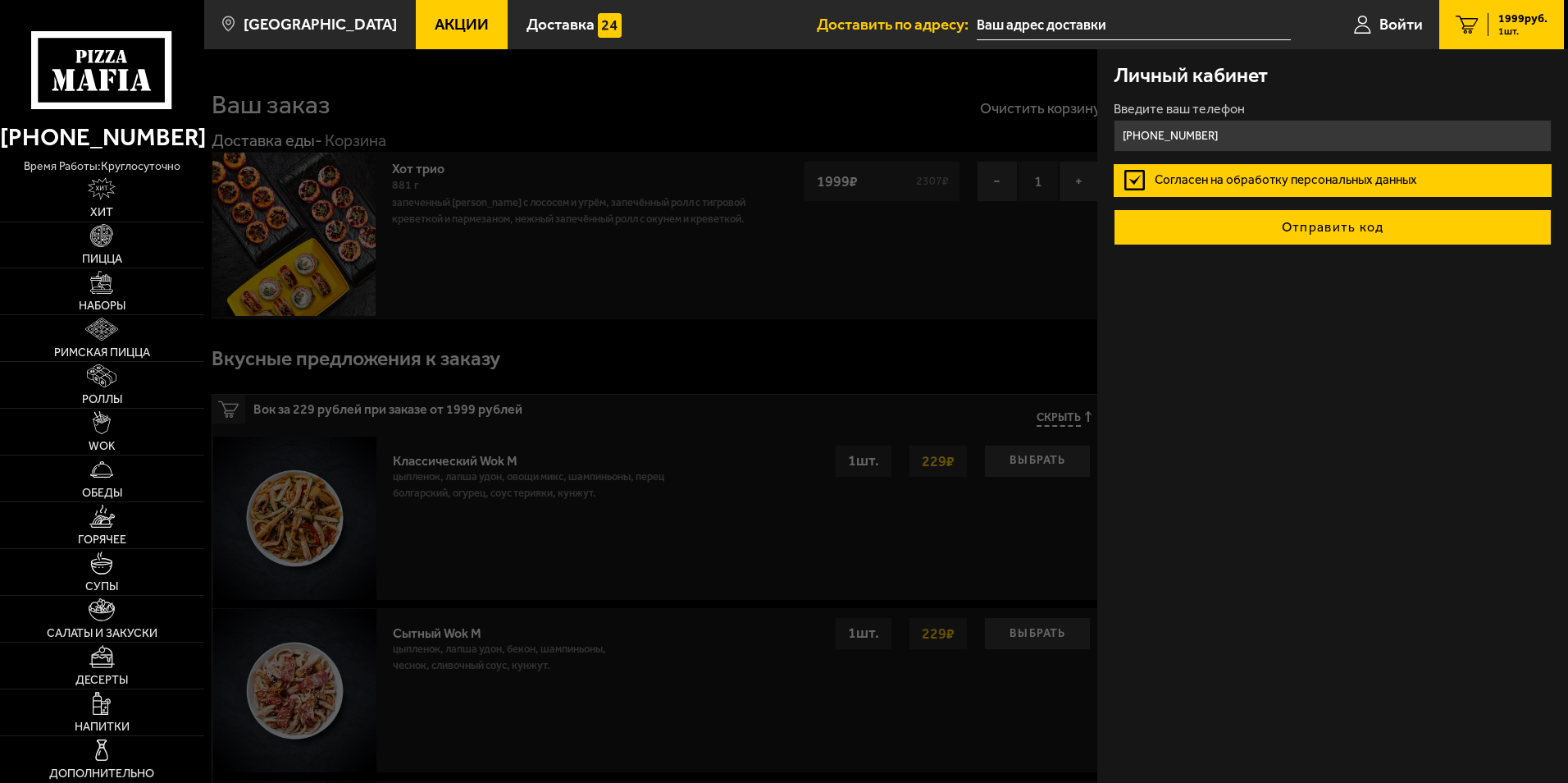
type input "[PHONE_NUMBER]"
click at [1236, 233] on button "Отправить код" at bounding box center [1332, 227] width 438 height 36
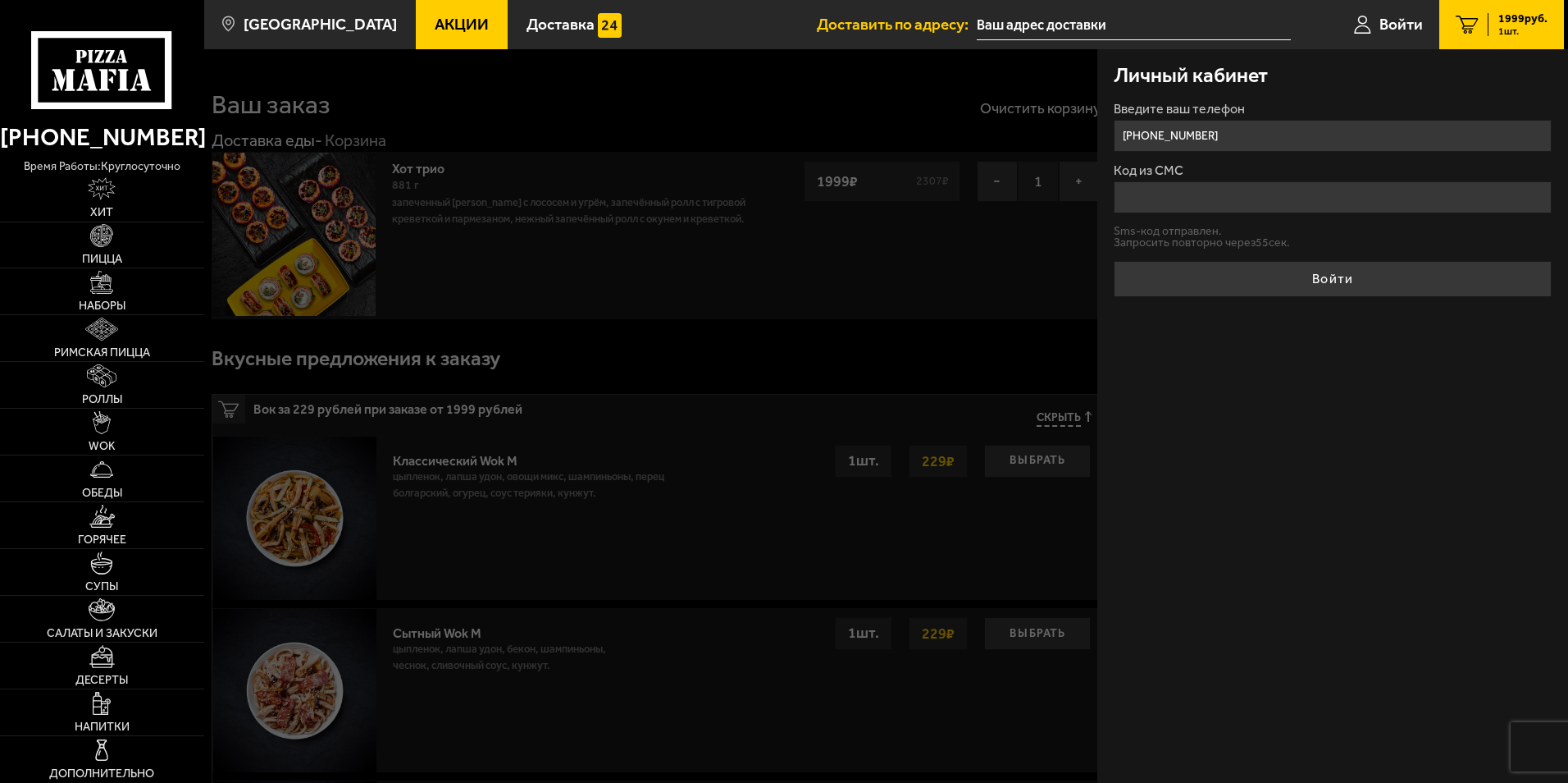
click at [1258, 195] on input "Код из СМС" at bounding box center [1332, 198] width 438 height 32
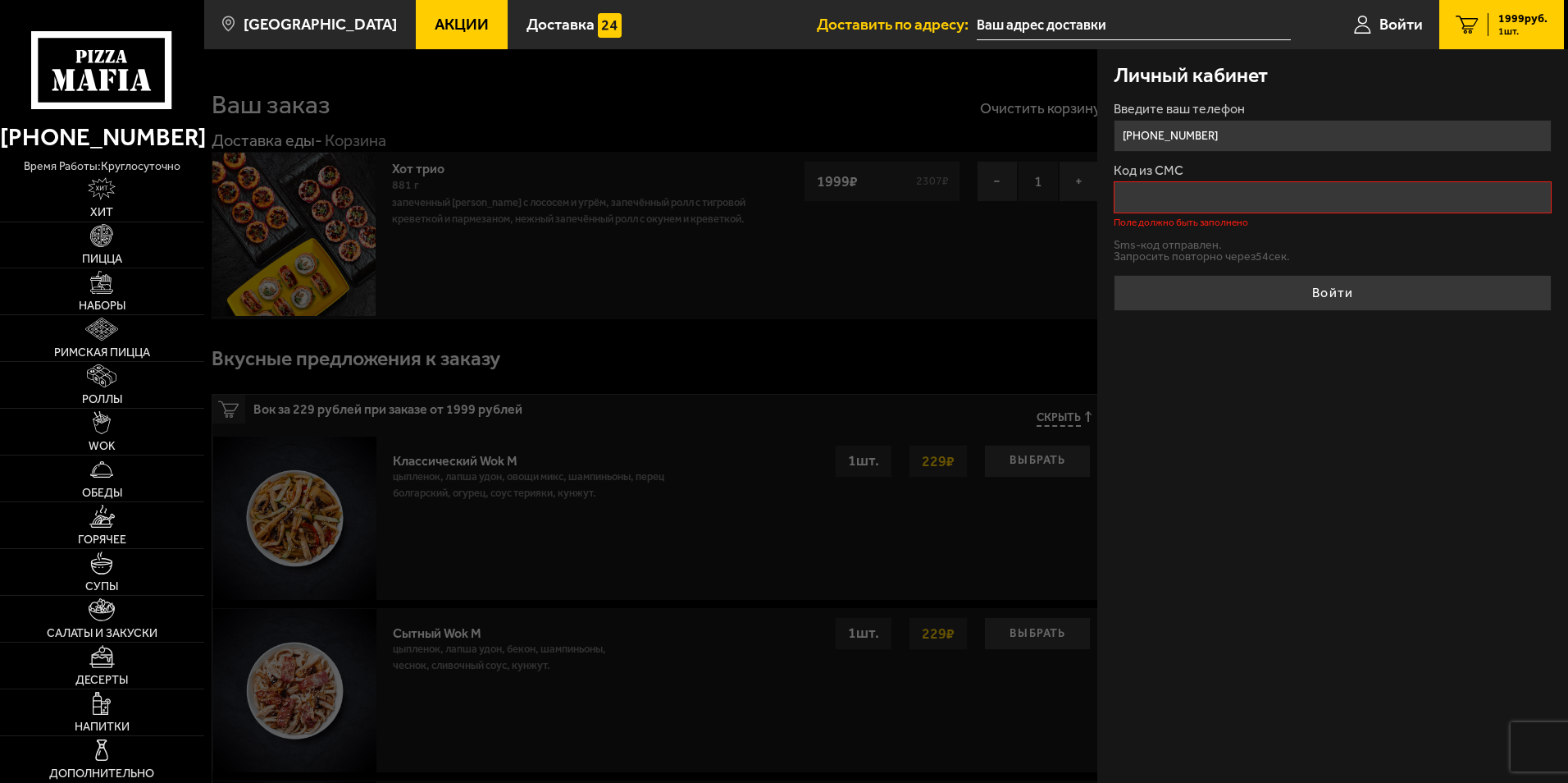
click at [1379, 400] on div "Личный кабинет Введите ваш телефон [PHONE_NUMBER] Код из СМС Поле должно быть з…" at bounding box center [1332, 416] width 470 height 733
click at [1330, 258] on p "Запросить повторно через 53 сек." at bounding box center [1332, 256] width 438 height 12
click at [1331, 255] on p "Запросить повторно через 51 сек." at bounding box center [1332, 256] width 438 height 12
click at [1214, 250] on button "Отправить sms-код" at bounding box center [1166, 247] width 105 height 12
click at [1377, 638] on div "Личный кабинет Введите ваш телефон [PHONE_NUMBER] Код из СМС Поле должно быть з…" at bounding box center [1332, 416] width 470 height 733
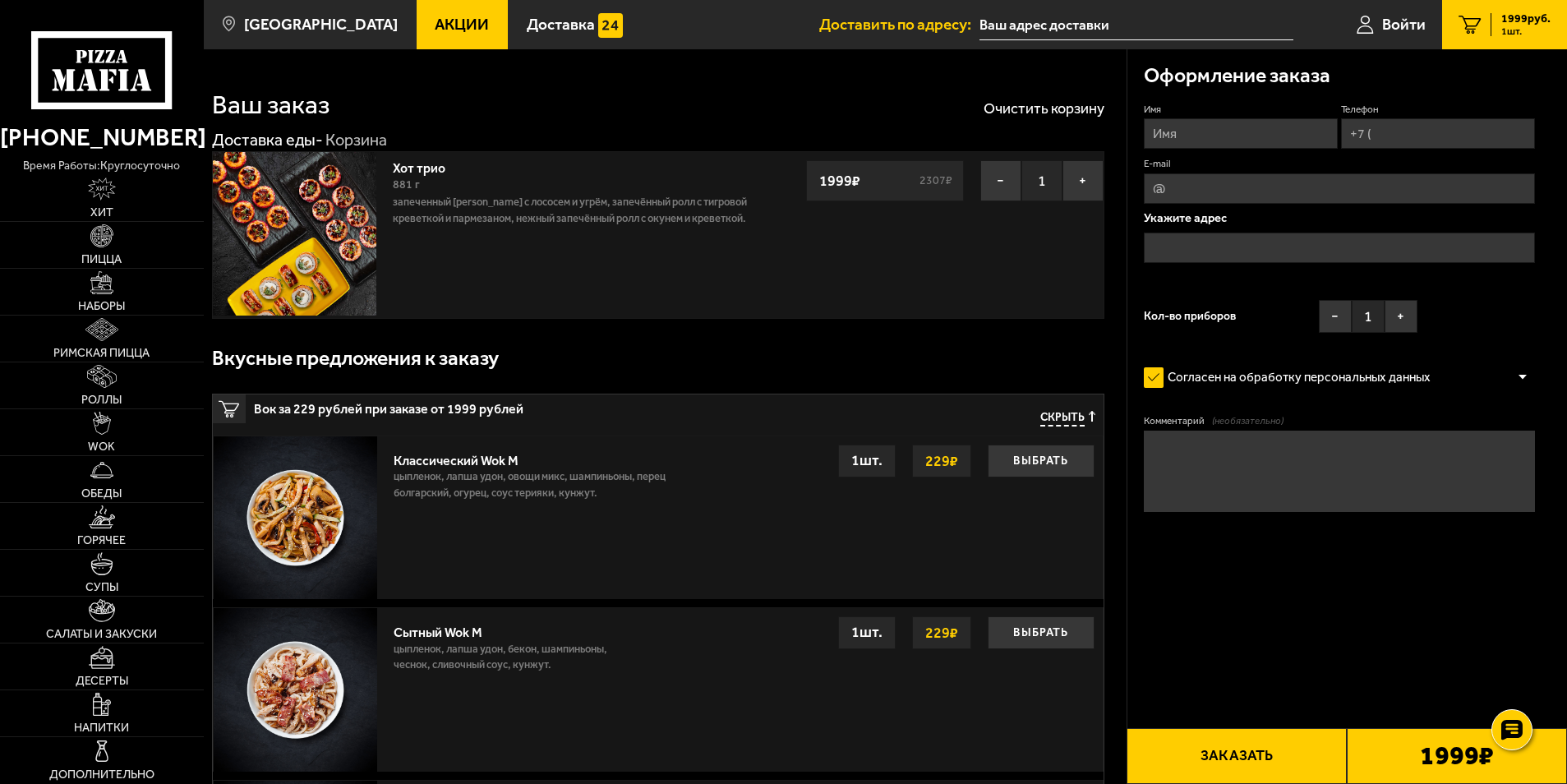
click at [1400, 127] on input "Телефон" at bounding box center [1439, 134] width 194 height 30
type input "[PHONE_NUMBER]"
type input "CliF"
type input "clifhm812@gmail.com"
type input "[PHONE_NUMBER]"
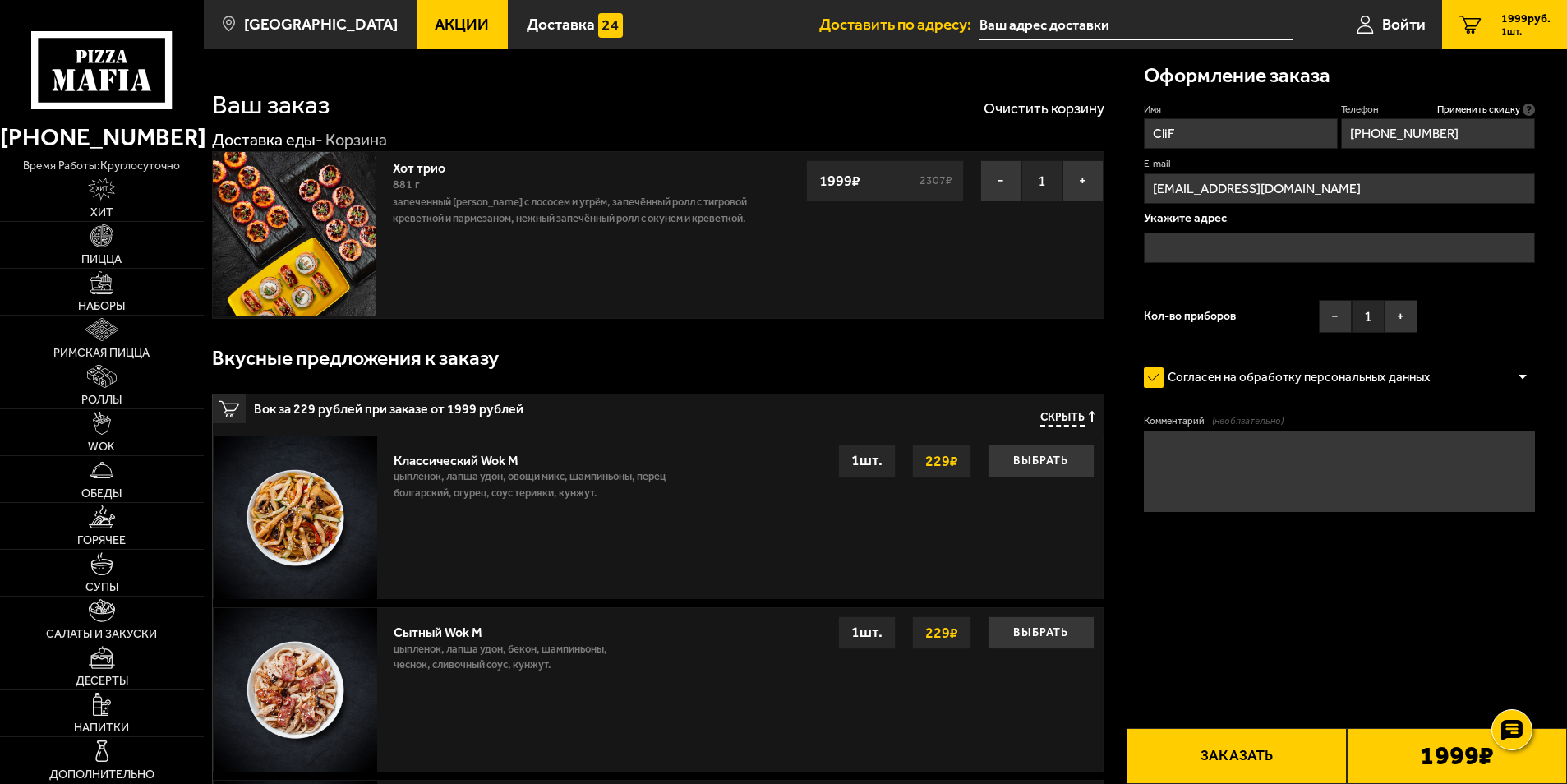
drag, startPoint x: 1222, startPoint y: 130, endPoint x: 835, endPoint y: 156, distance: 387.9
type input "D"
drag, startPoint x: 1265, startPoint y: 131, endPoint x: 1218, endPoint y: 135, distance: 47.2
click at [1218, 135] on input "Владимир Кузнецов" at bounding box center [1241, 134] width 194 height 30
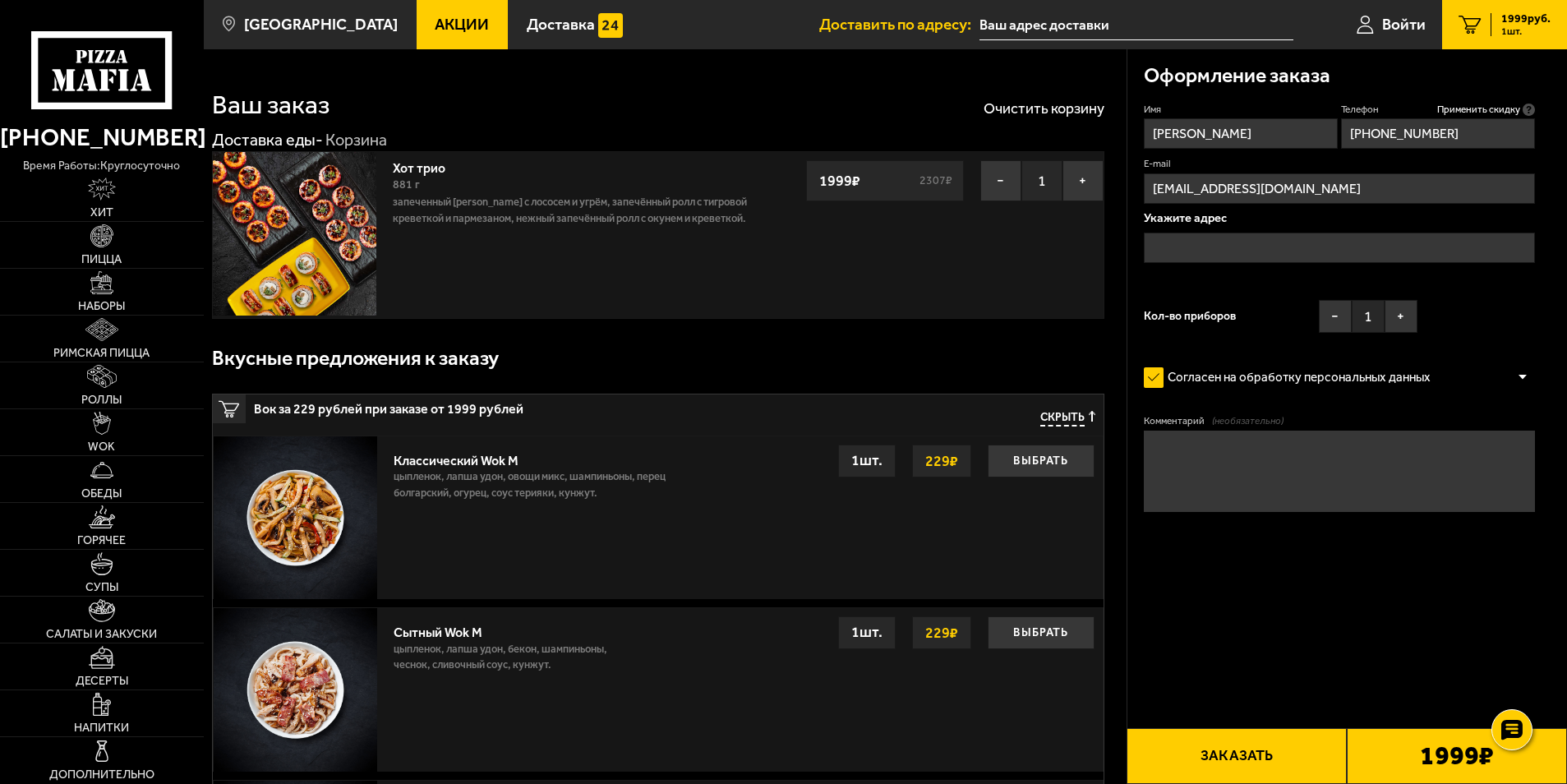
click at [1253, 135] on input "Владимир Кв" at bounding box center [1241, 134] width 194 height 30
type input "Владимир"
click at [1276, 339] on form "Имя Владимир Телефон Применить скидку Вы будете зарегистрированы автоматически.…" at bounding box center [1340, 355] width 392 height 505
click at [1259, 244] on input "text" at bounding box center [1340, 248] width 392 height 30
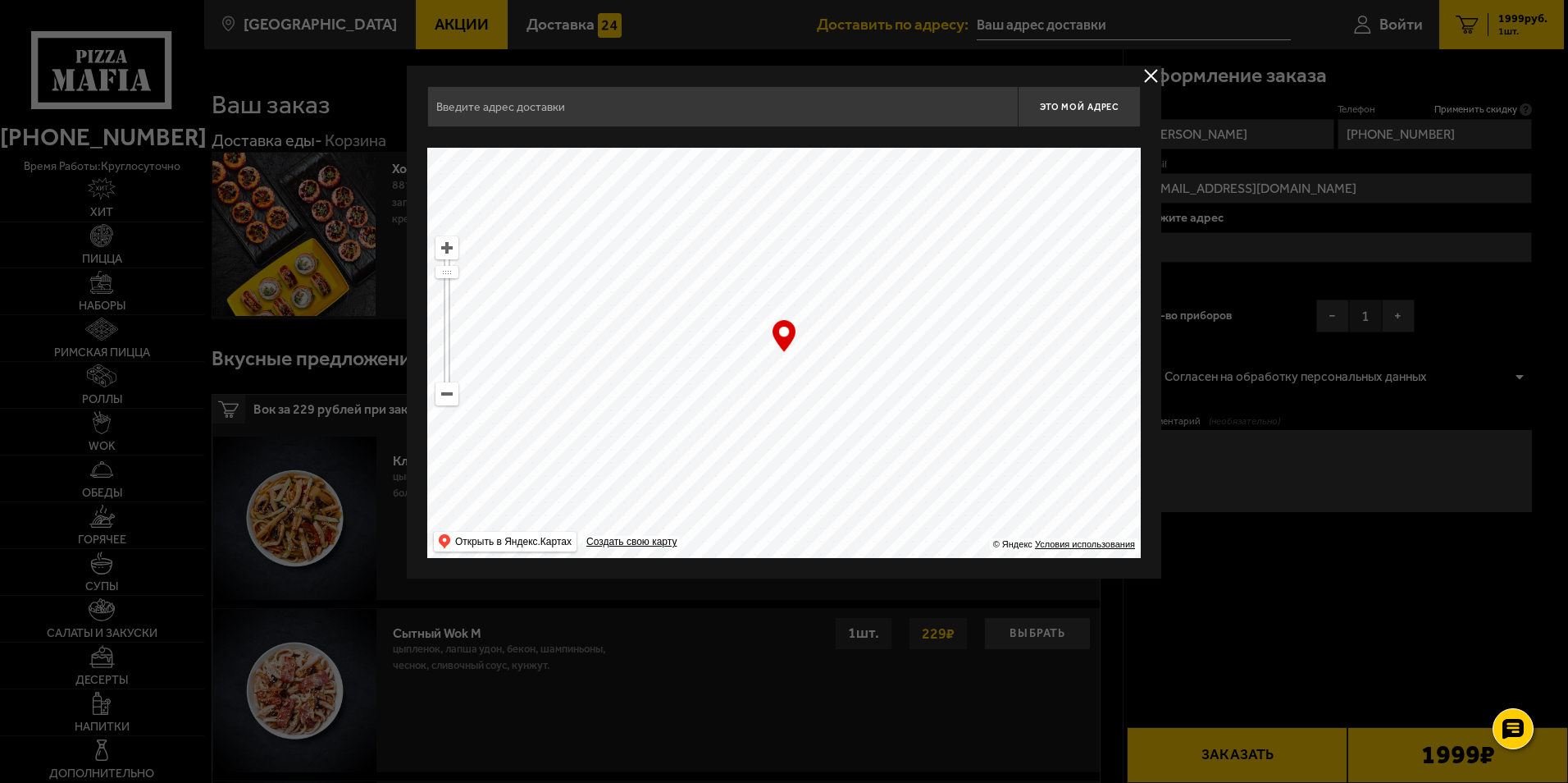
click at [690, 101] on input "text" at bounding box center [722, 107] width 591 height 41
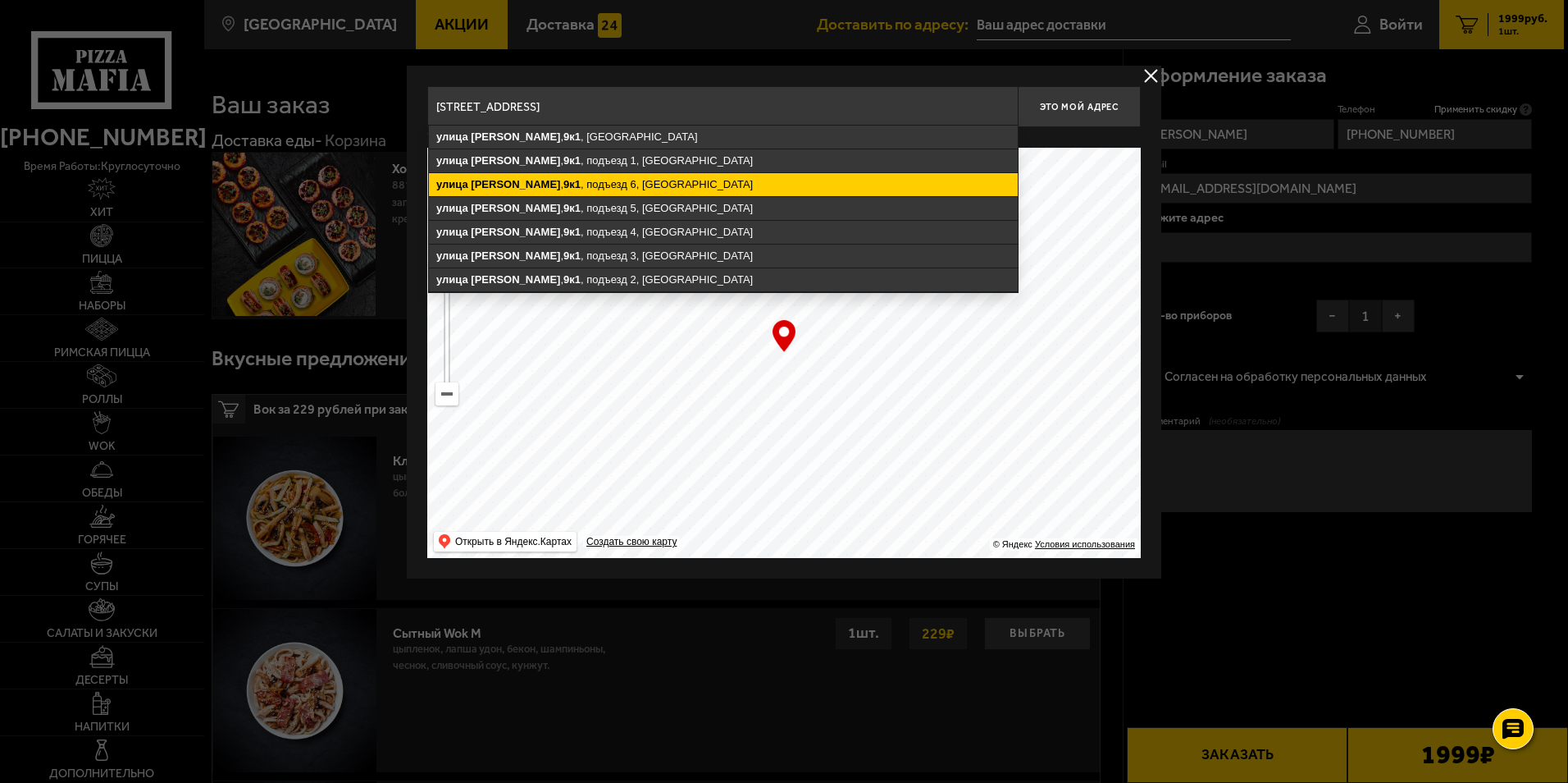
click at [697, 183] on ymaps "улица Крыленко , 9к1 , подъезд 6, Санкт-Петербург" at bounding box center [723, 185] width 589 height 23
type input "Санкт-Петербург, улица Крыленко, 9к1, подъезд 6"
type input "улица Крыленко, 9к1, подъезд 6"
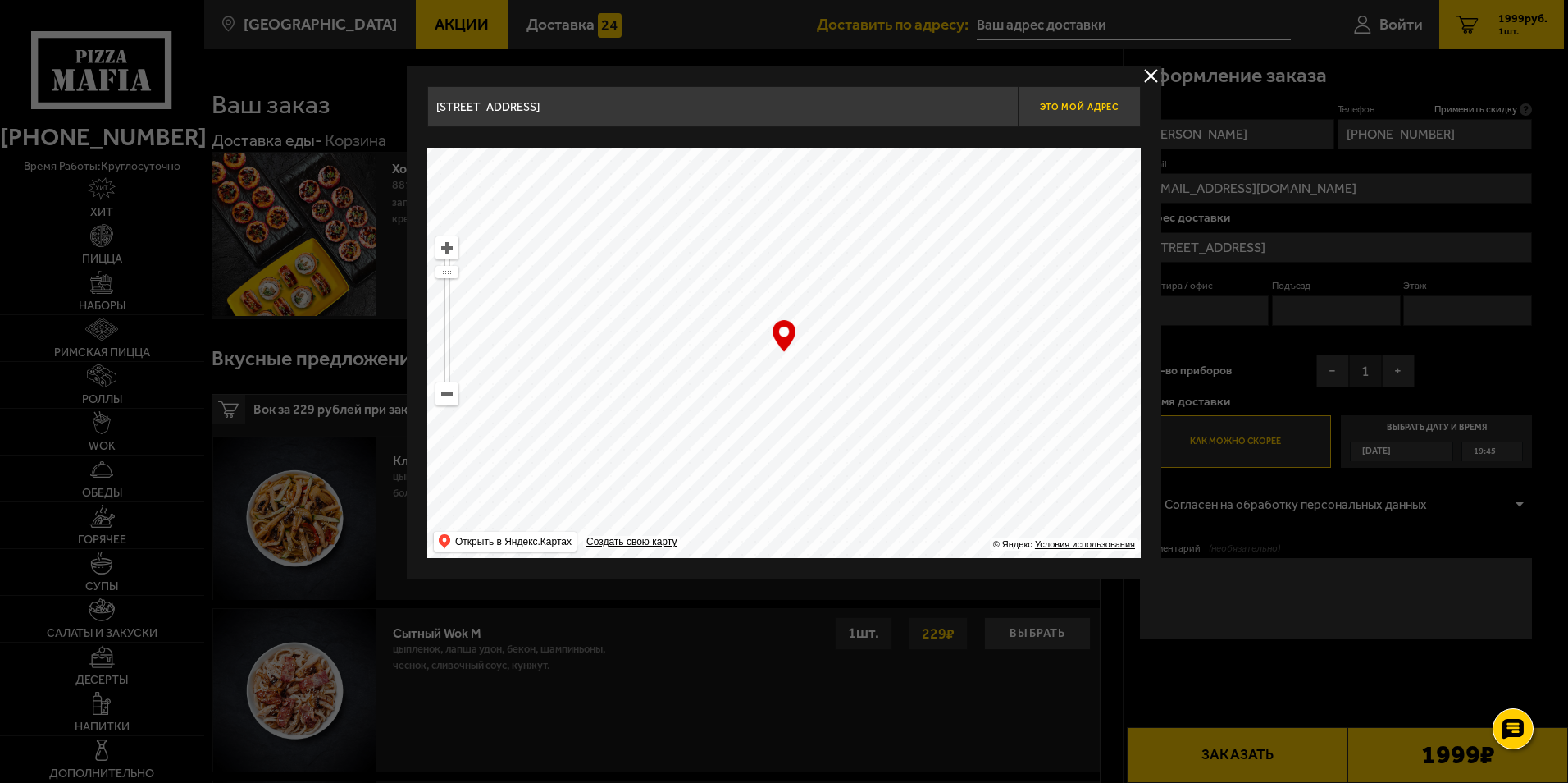
click at [1074, 111] on span "Это мой адрес" at bounding box center [1079, 107] width 79 height 11
type input "улица Крыленко, 9к1, подъезд 6"
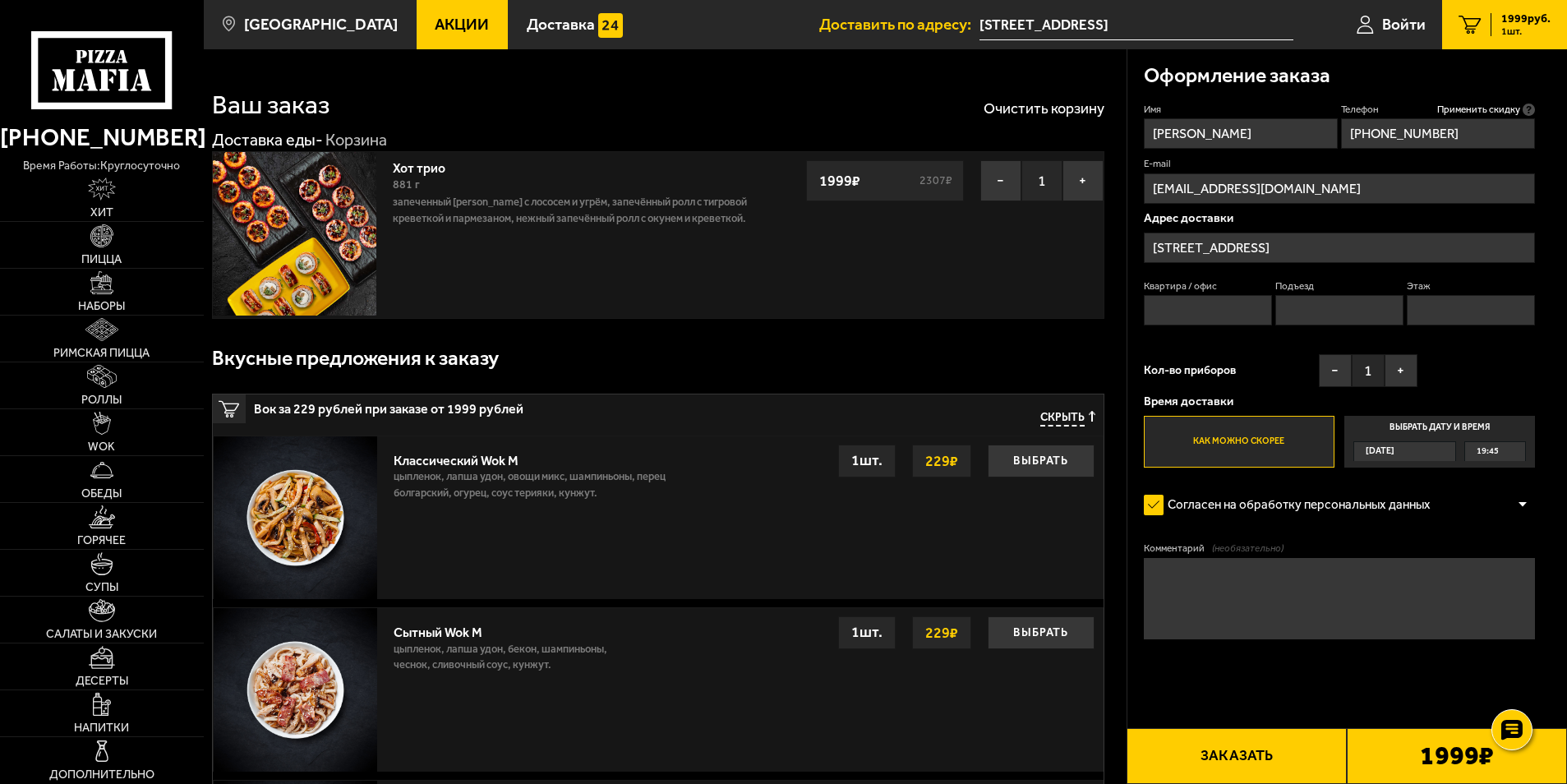
click at [1201, 308] on input "Квартира / офис" at bounding box center [1208, 310] width 129 height 30
type input "90"
click at [1312, 322] on input "Подъезд" at bounding box center [1340, 310] width 129 height 30
type input "6"
click at [1449, 312] on input "Этаж" at bounding box center [1471, 310] width 129 height 30
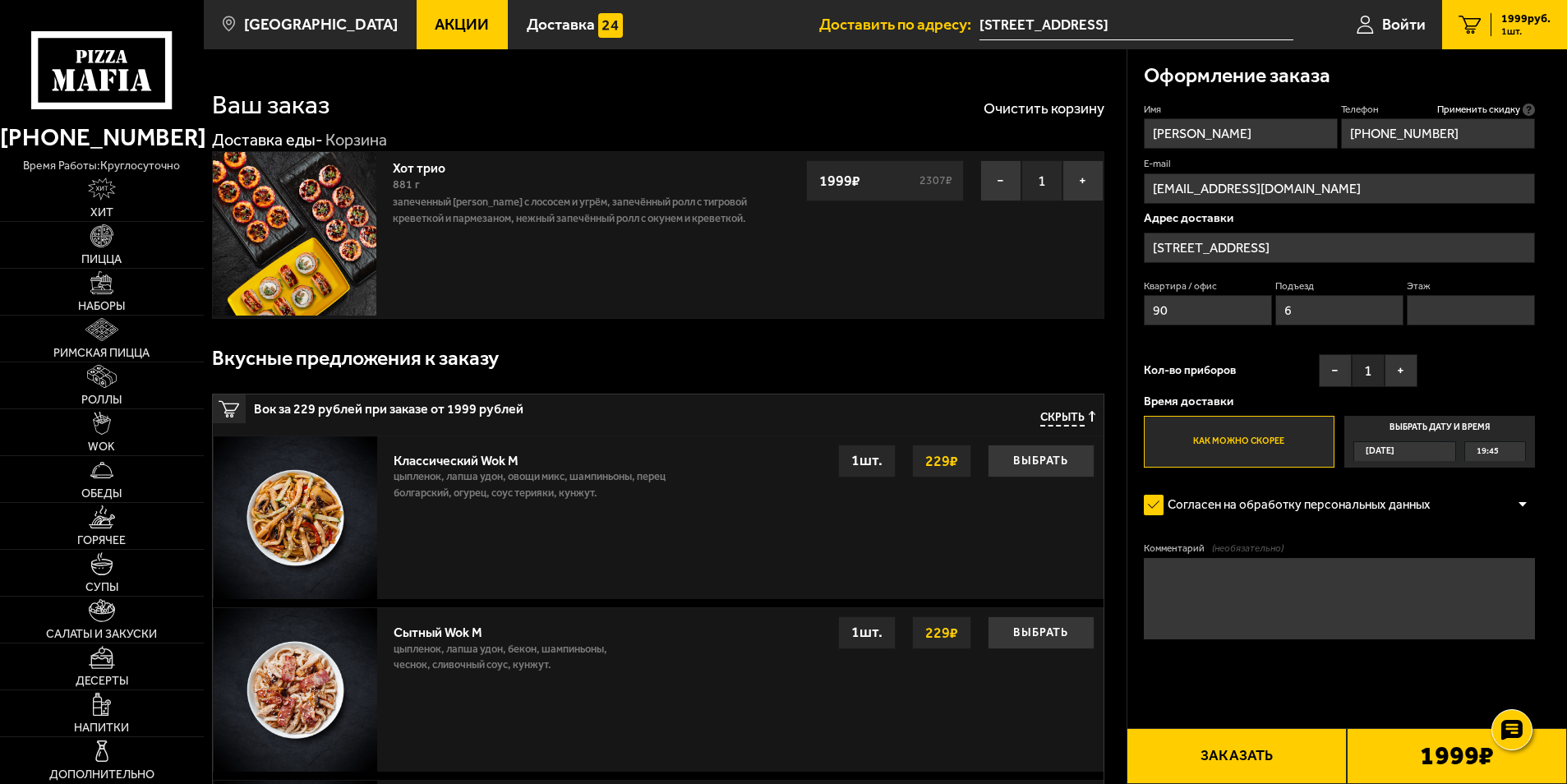
type input "5"
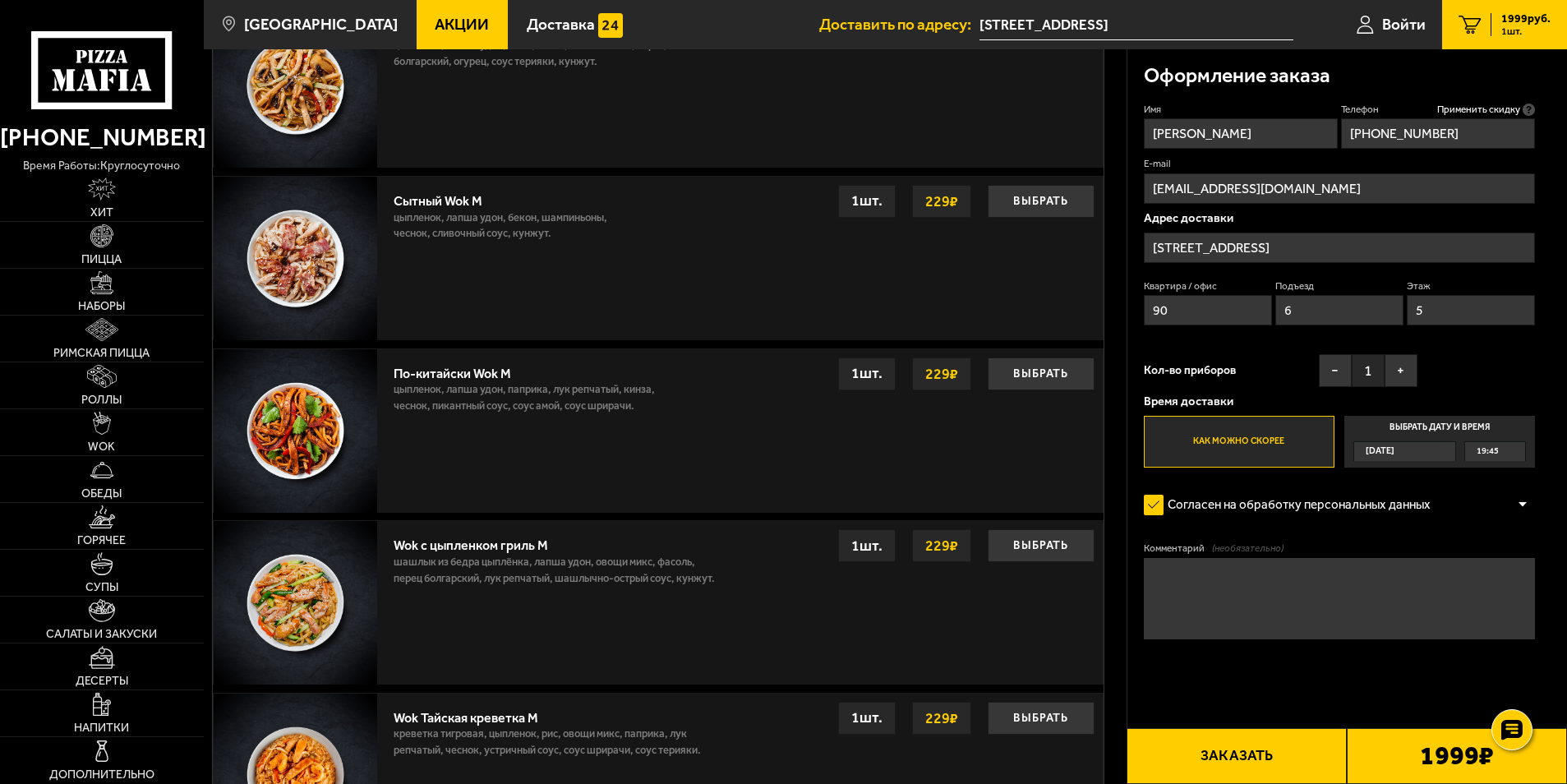
scroll to position [329, 0]
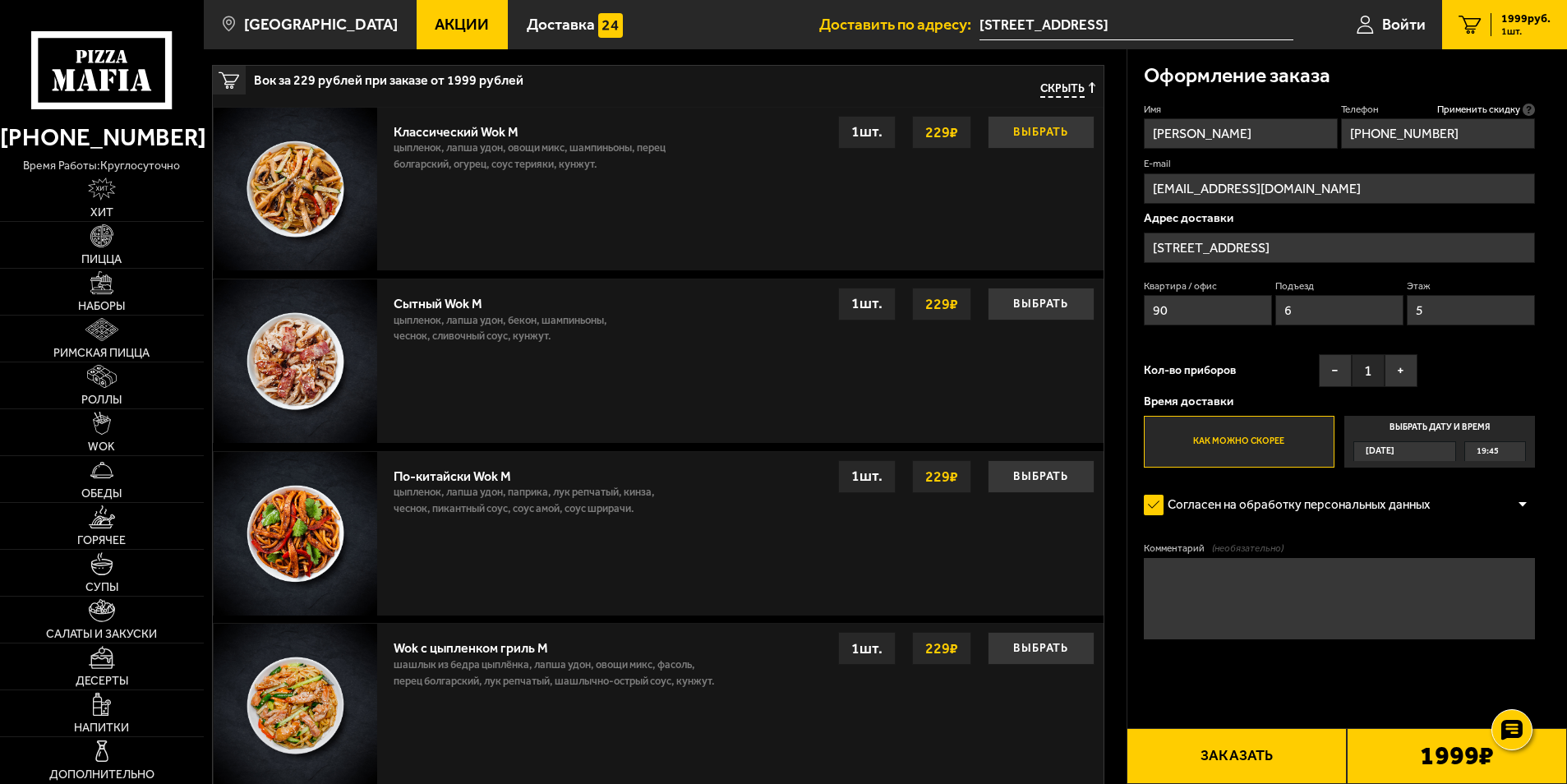
click at [1054, 138] on button "Выбрать" at bounding box center [1041, 132] width 107 height 33
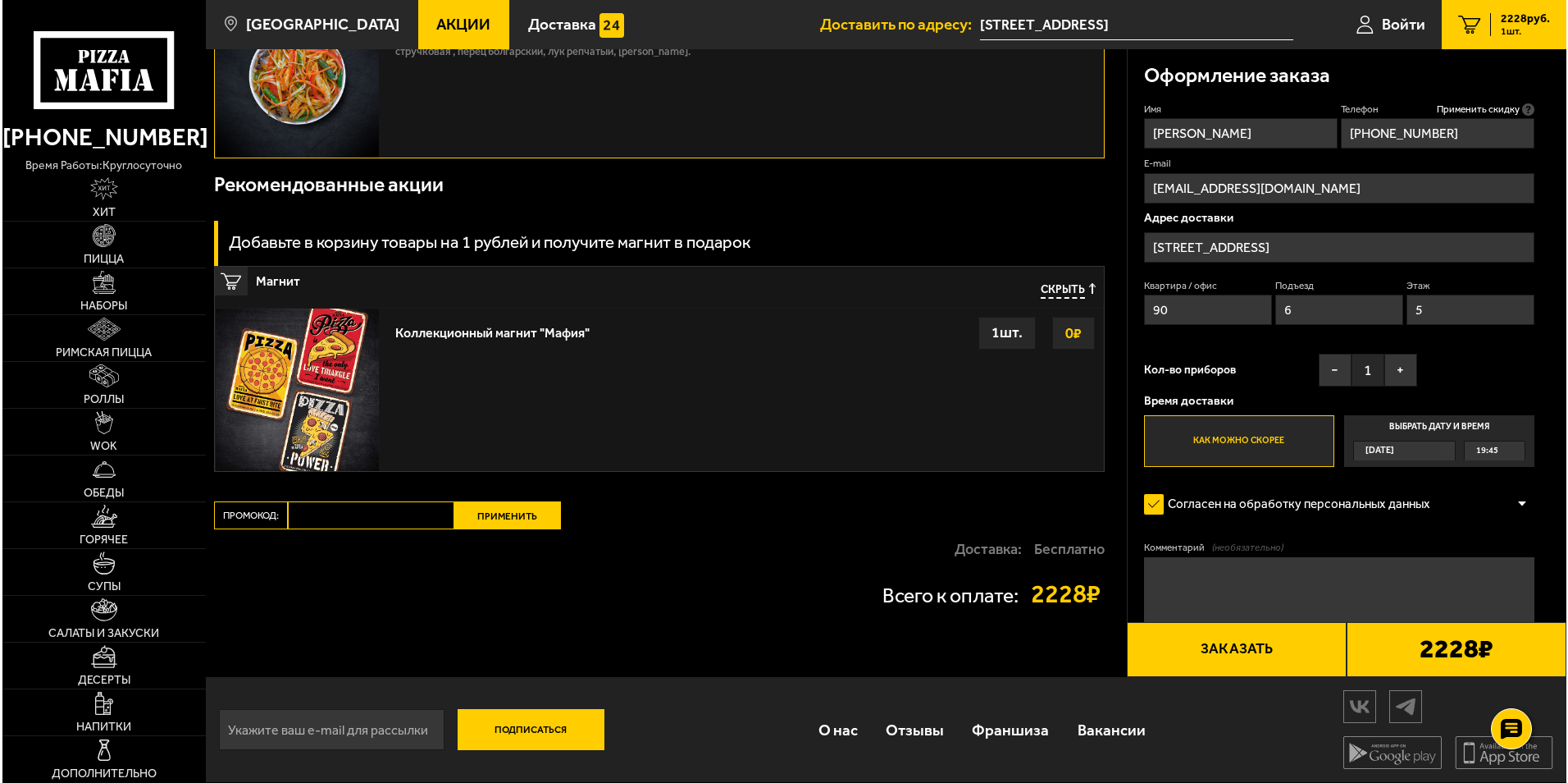
scroll to position [1067, 0]
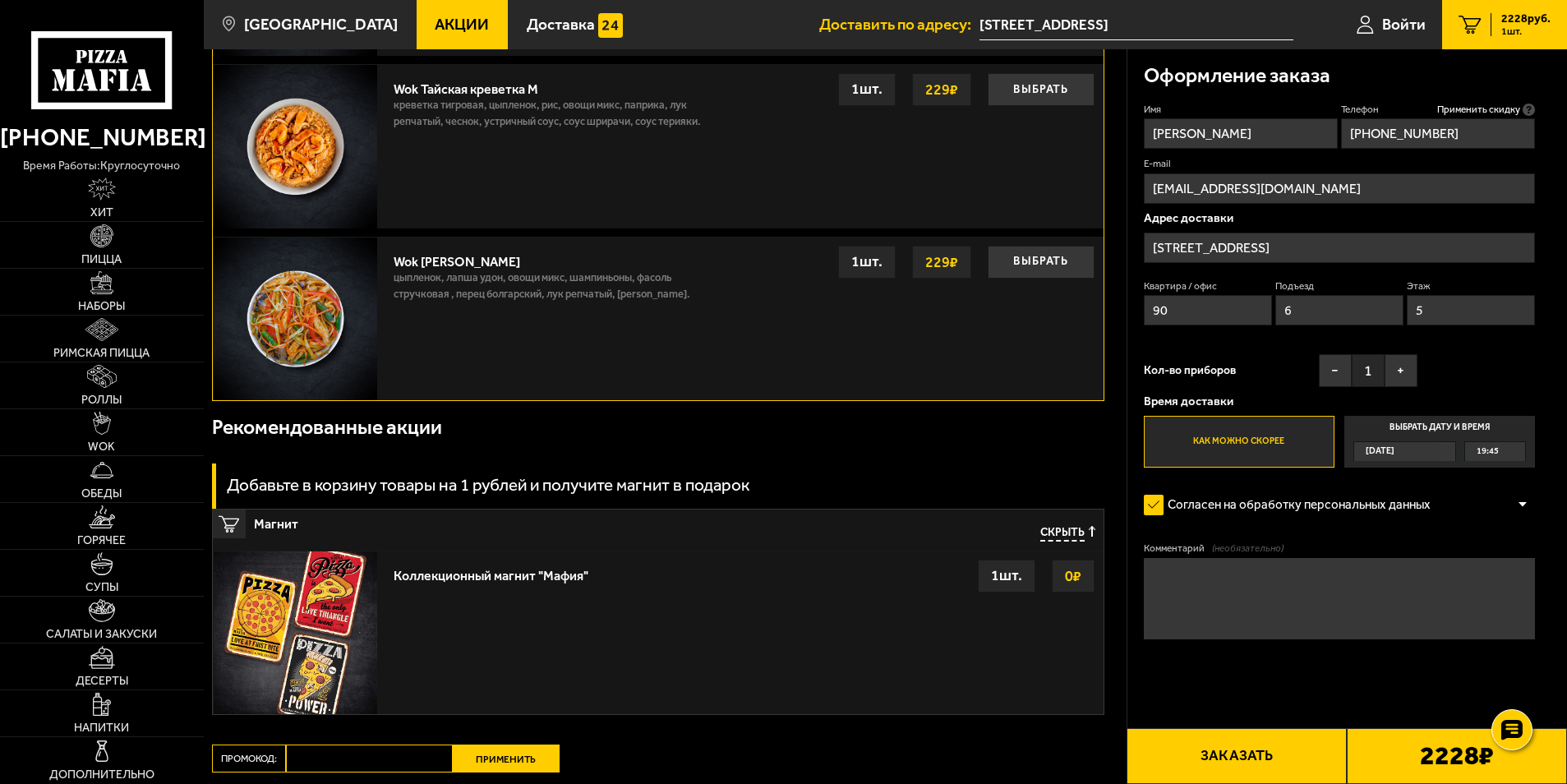
click at [1302, 755] on button "Заказать" at bounding box center [1236, 755] width 220 height 56
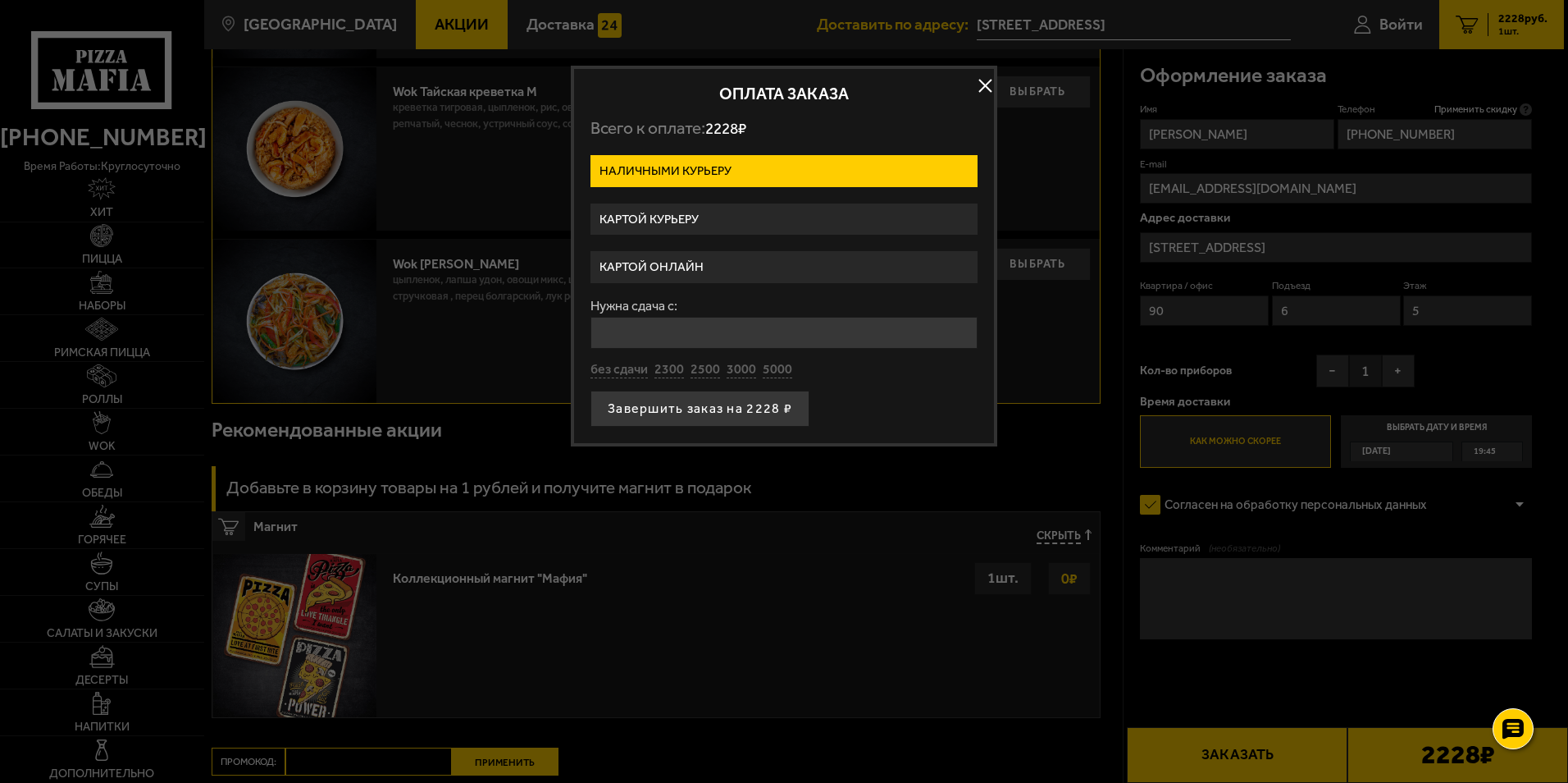
click at [724, 267] on label "Картой онлайн" at bounding box center [784, 267] width 387 height 32
click at [0, 0] on input "Картой онлайн" at bounding box center [0, 0] width 0 height 0
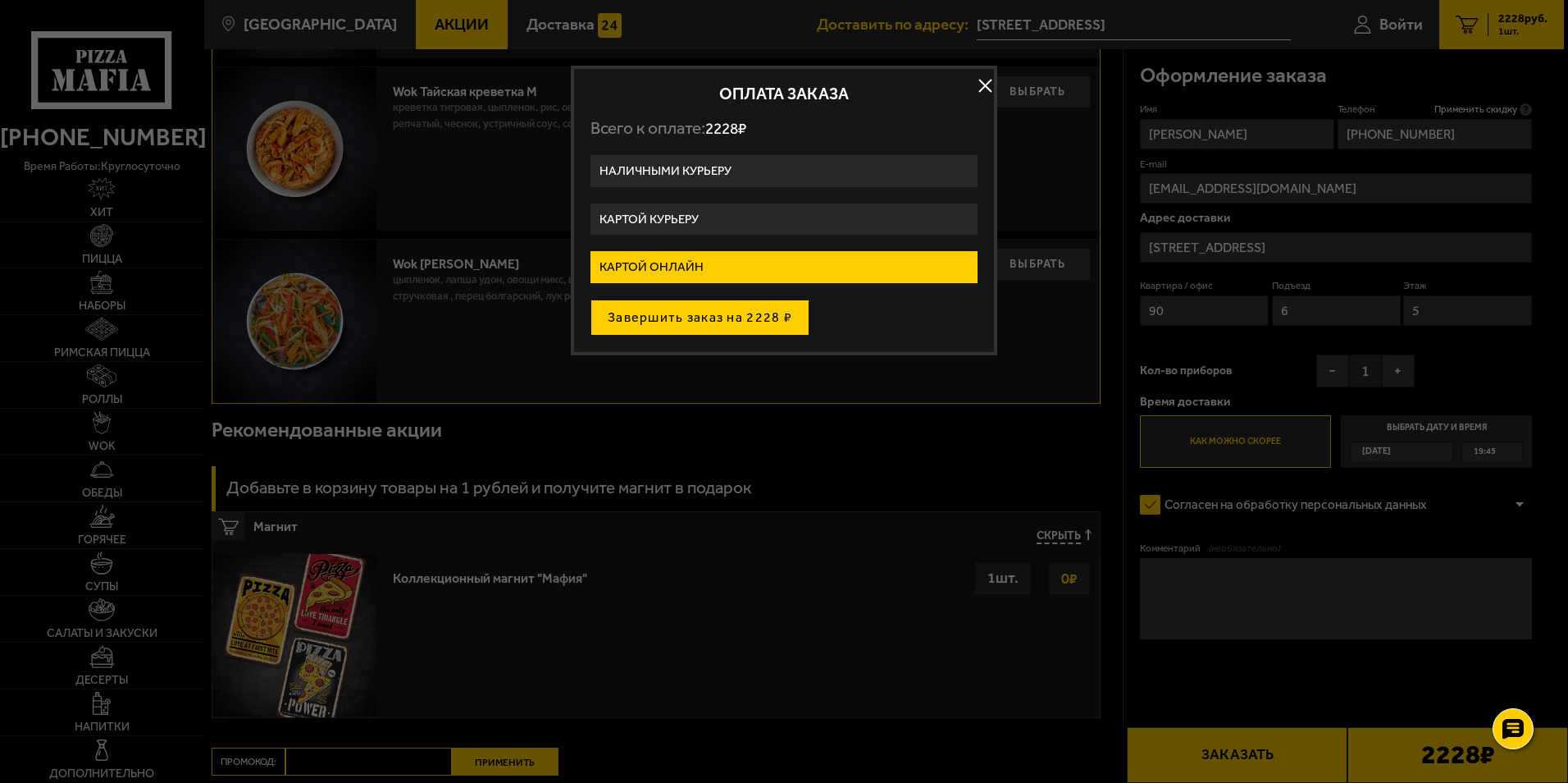
click at [773, 324] on button "Завершить заказ на 2228 ₽" at bounding box center [700, 318] width 219 height 36
